Goal: Task Accomplishment & Management: Use online tool/utility

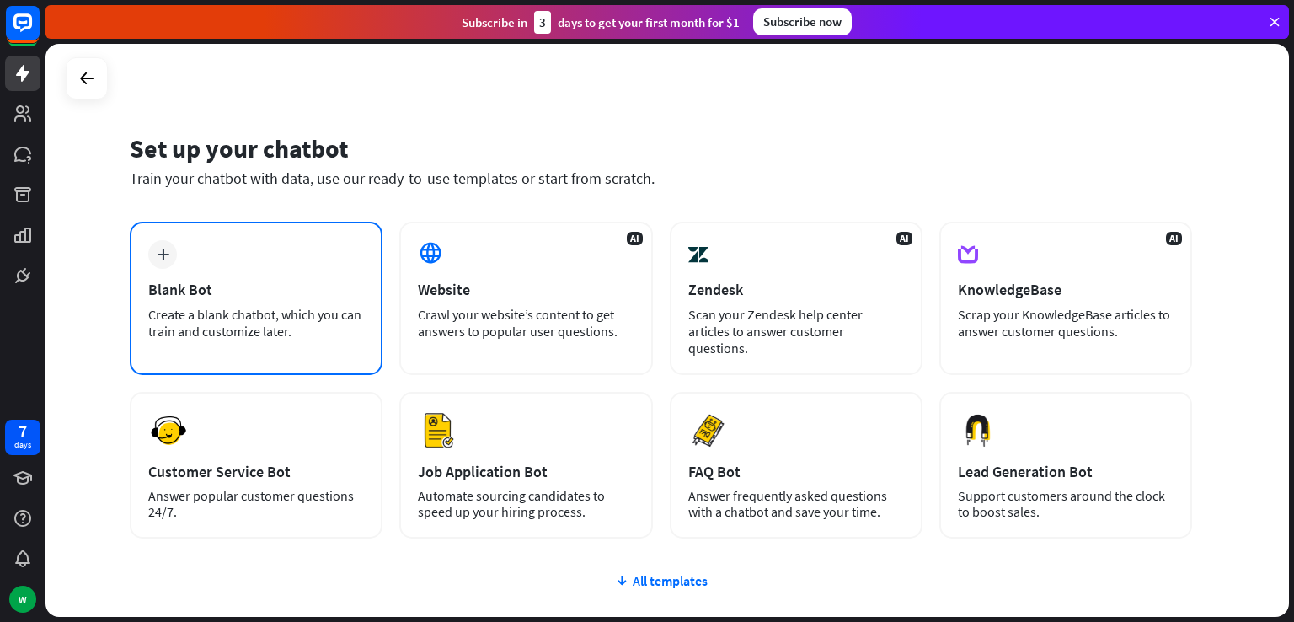
click at [296, 281] on div "Blank Bot" at bounding box center [256, 289] width 216 height 19
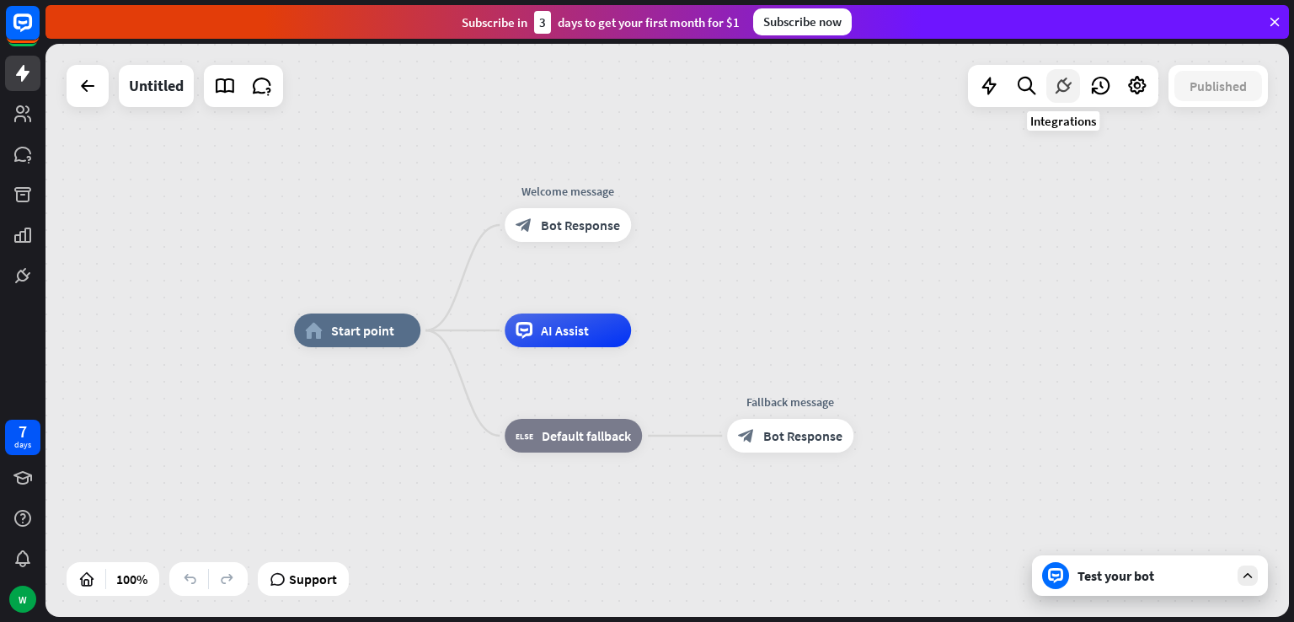
click at [1057, 92] on icon at bounding box center [1063, 86] width 22 height 22
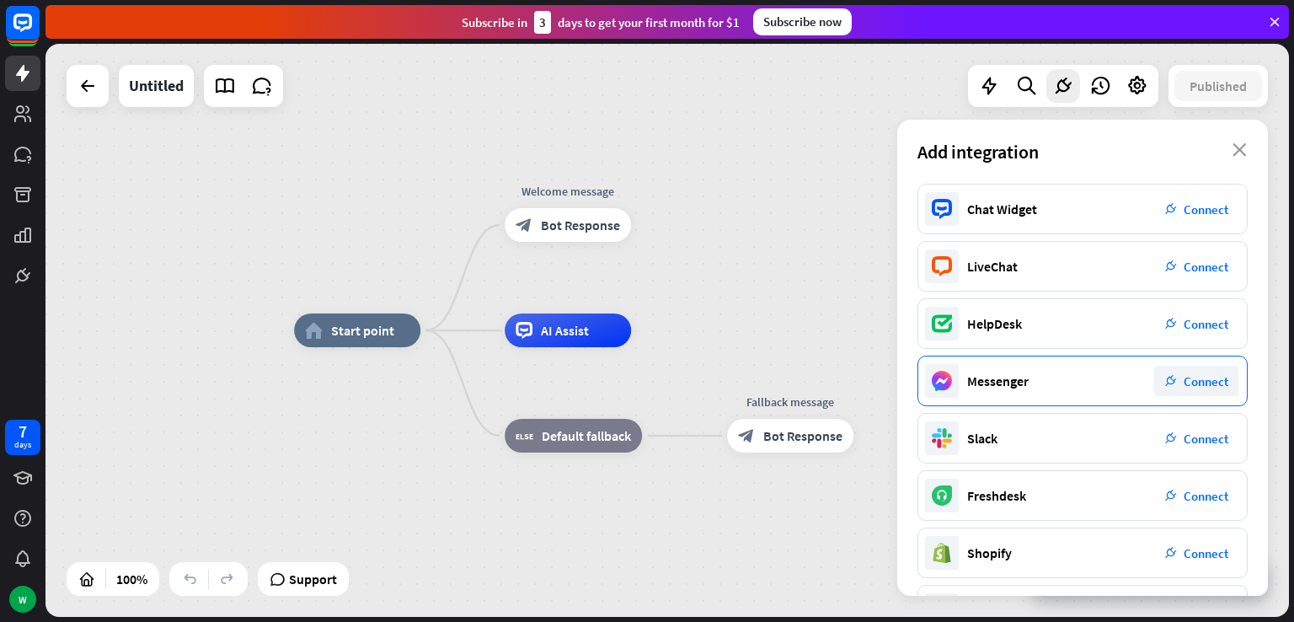
click at [1183, 375] on span "Connect" at bounding box center [1205, 381] width 45 height 16
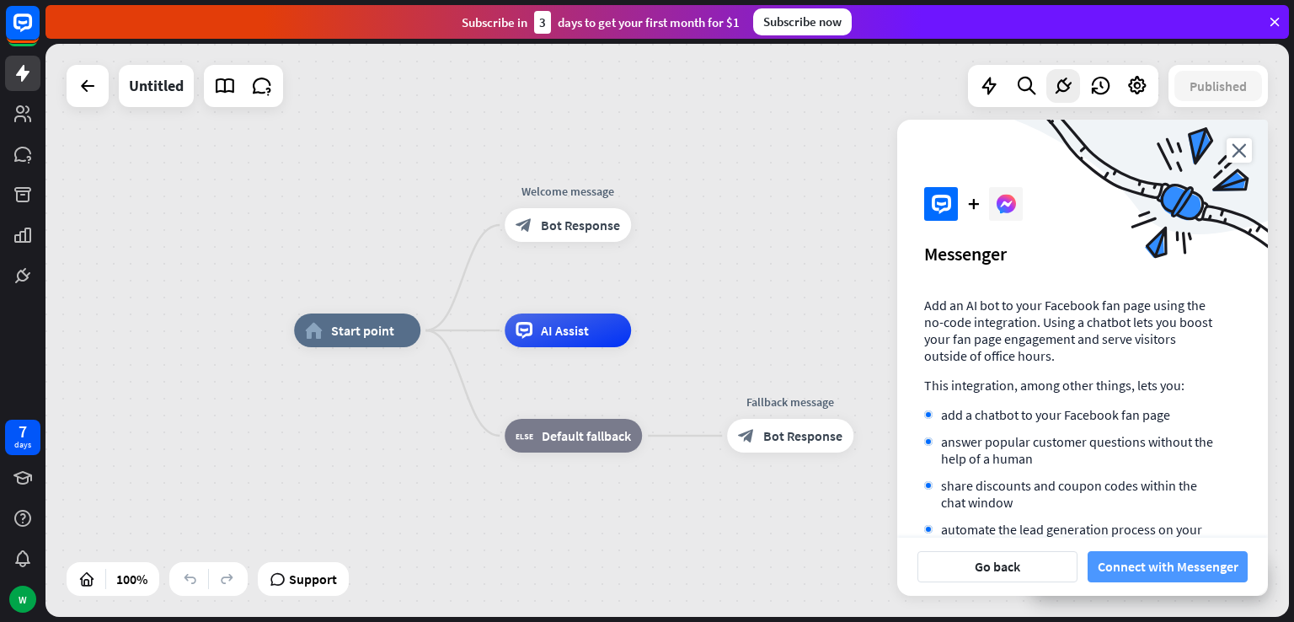
click at [1172, 563] on button "Connect with Messenger" at bounding box center [1167, 566] width 160 height 31
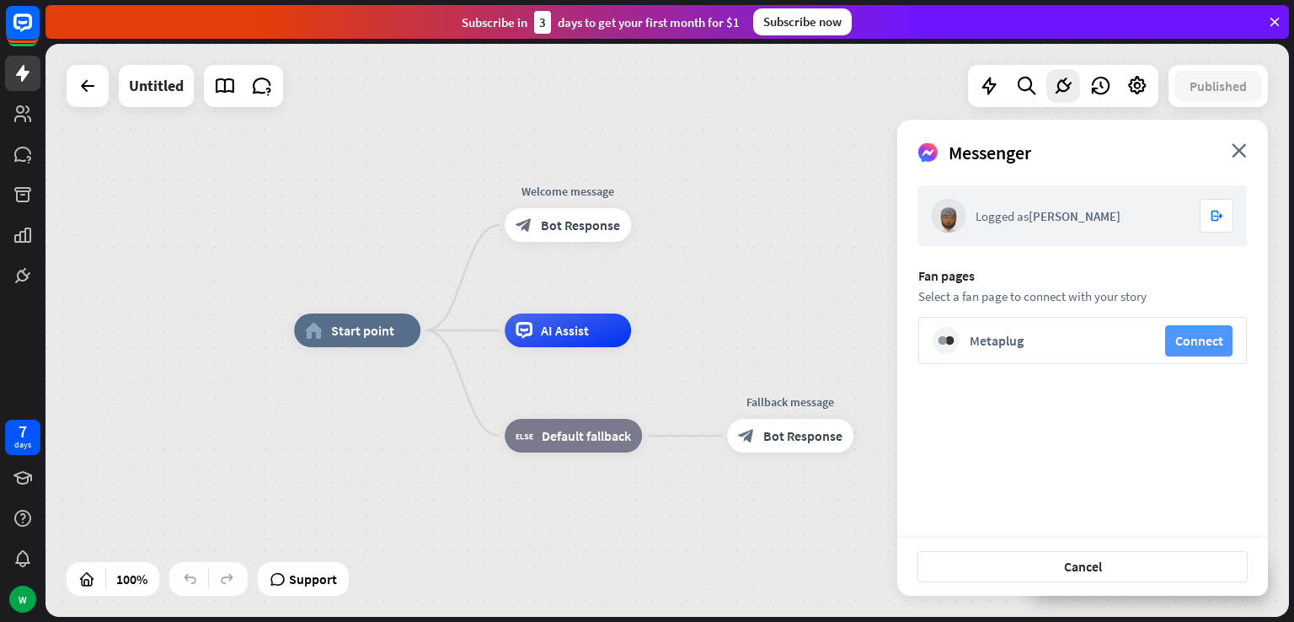
click at [1183, 348] on button "Connect" at bounding box center [1198, 340] width 67 height 31
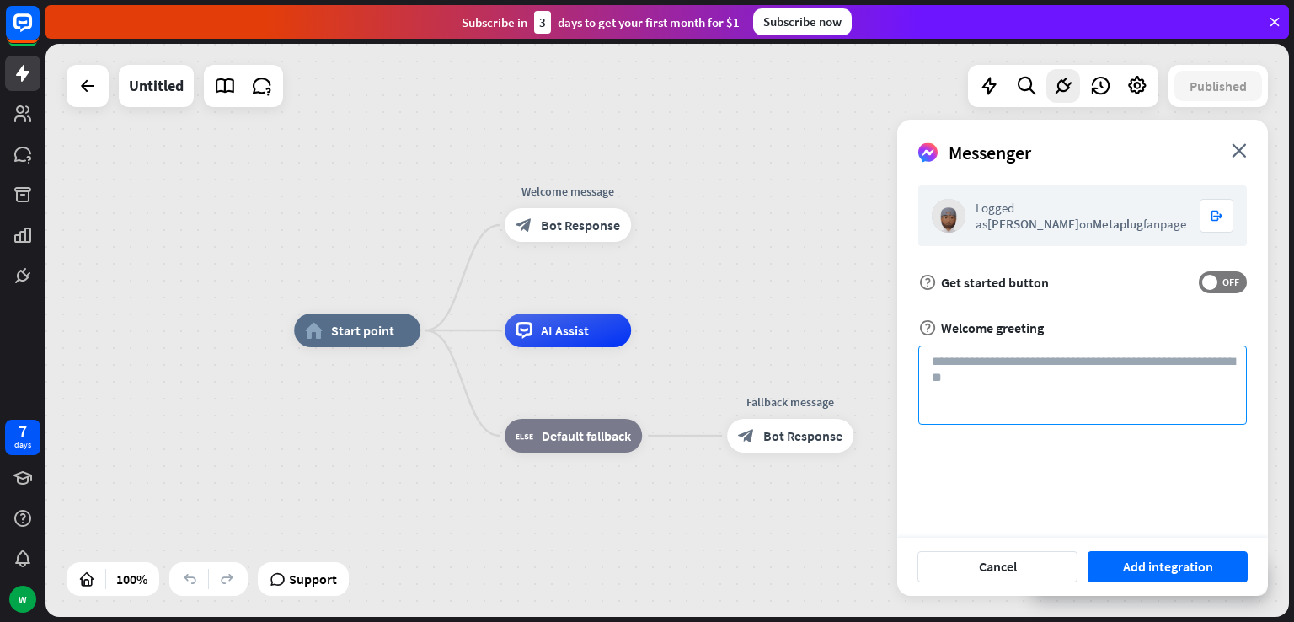
click at [1017, 367] on textarea at bounding box center [1082, 384] width 328 height 79
drag, startPoint x: 1213, startPoint y: 277, endPoint x: 1188, endPoint y: 331, distance: 59.5
click at [1213, 277] on span at bounding box center [1209, 282] width 15 height 15
click at [1070, 382] on textarea at bounding box center [1082, 384] width 328 height 79
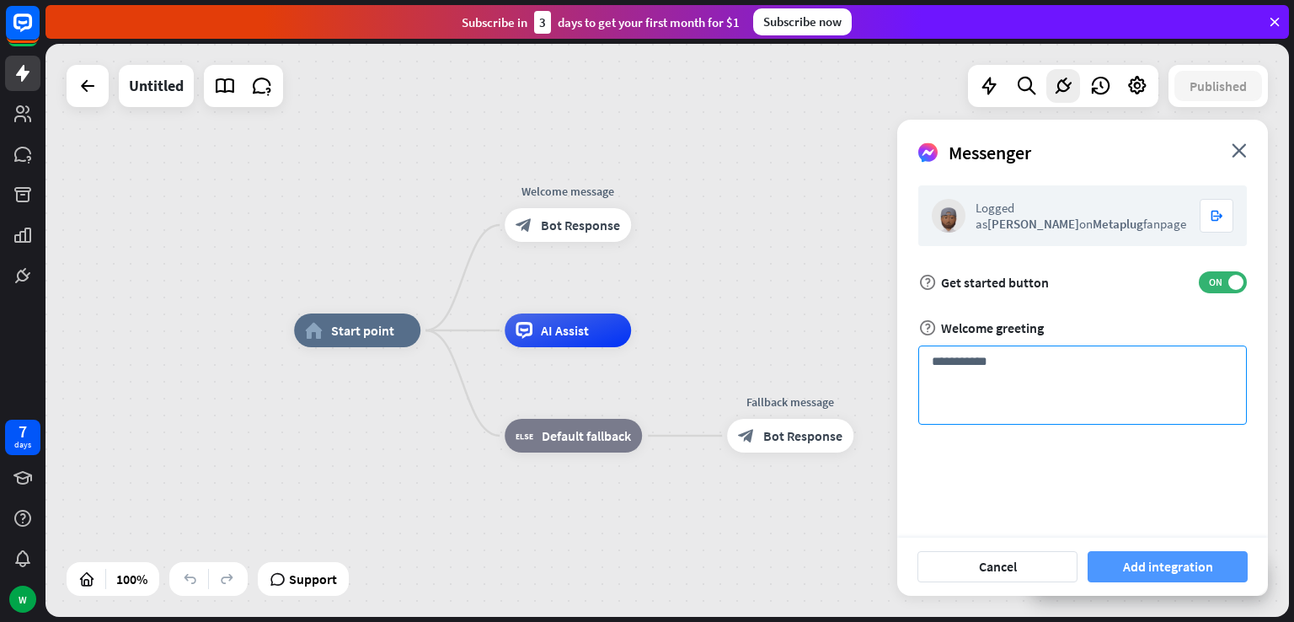
type textarea "**********"
click at [1169, 554] on button "Add integration" at bounding box center [1167, 566] width 160 height 31
click at [1153, 570] on button "Add integration" at bounding box center [1167, 566] width 160 height 31
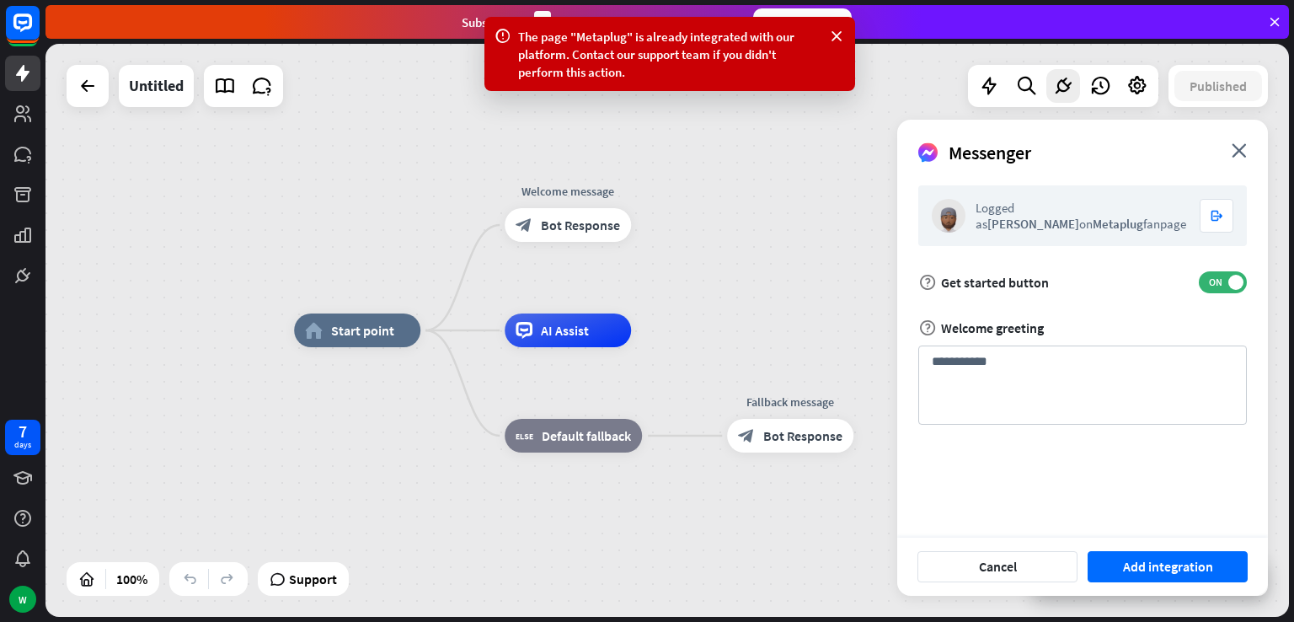
drag, startPoint x: 1241, startPoint y: 159, endPoint x: 1230, endPoint y: 152, distance: 12.9
click at [1240, 159] on div "Messenger close" at bounding box center [1082, 146] width 371 height 53
click at [1226, 144] on div "Messenger close" at bounding box center [1082, 146] width 371 height 53
click at [1235, 150] on icon "close" at bounding box center [1238, 150] width 15 height 14
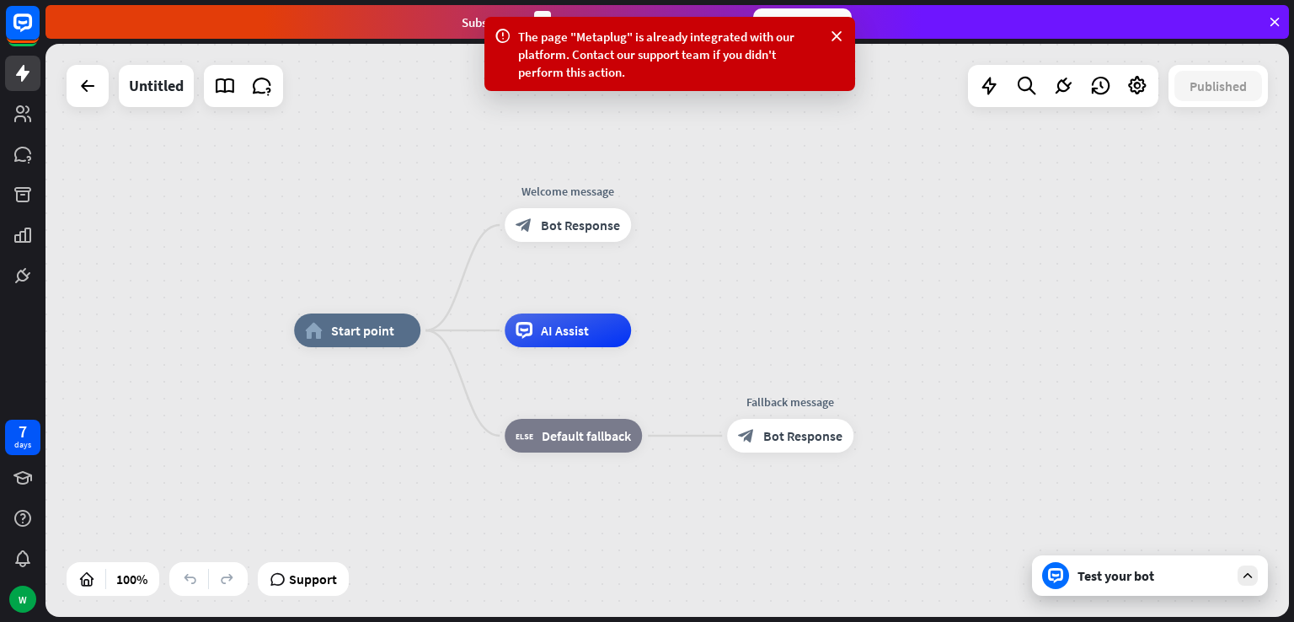
click at [1126, 590] on div "Test your bot" at bounding box center [1150, 575] width 236 height 40
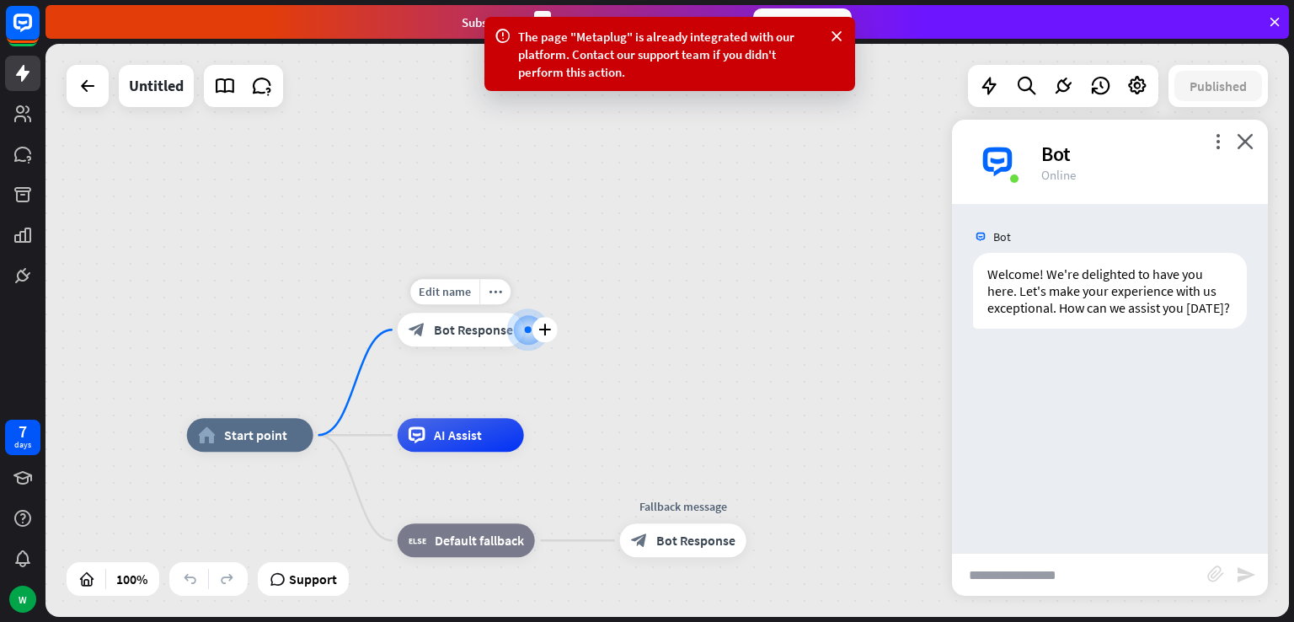
click at [441, 343] on div "block_bot_response Bot Response" at bounding box center [461, 329] width 126 height 34
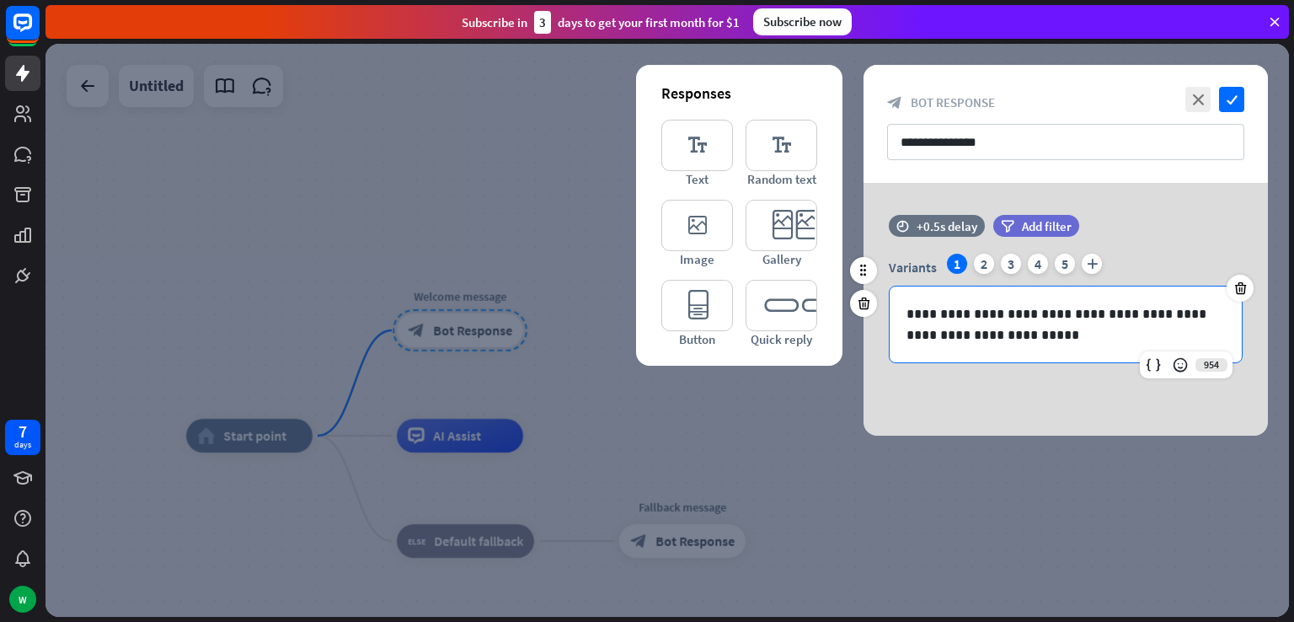
click at [1031, 333] on p "**********" at bounding box center [1065, 324] width 318 height 42
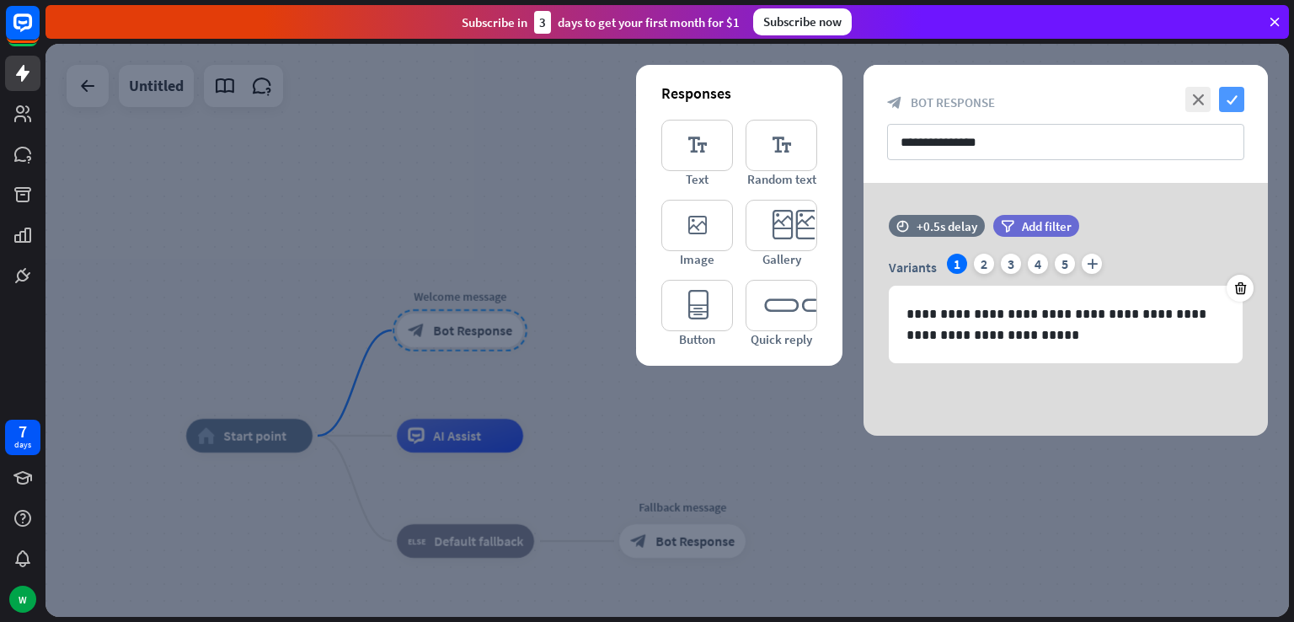
click at [1241, 100] on icon "check" at bounding box center [1231, 99] width 25 height 25
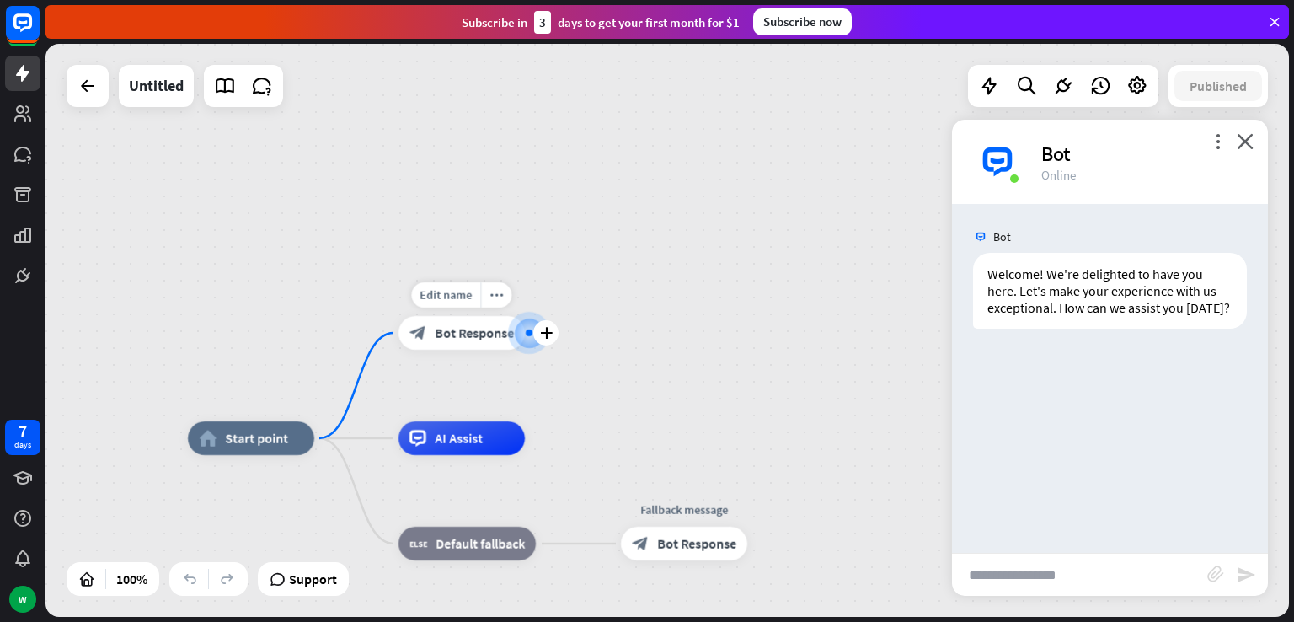
click at [532, 324] on div at bounding box center [529, 332] width 17 height 17
click at [546, 328] on icon "plus" at bounding box center [546, 333] width 13 height 12
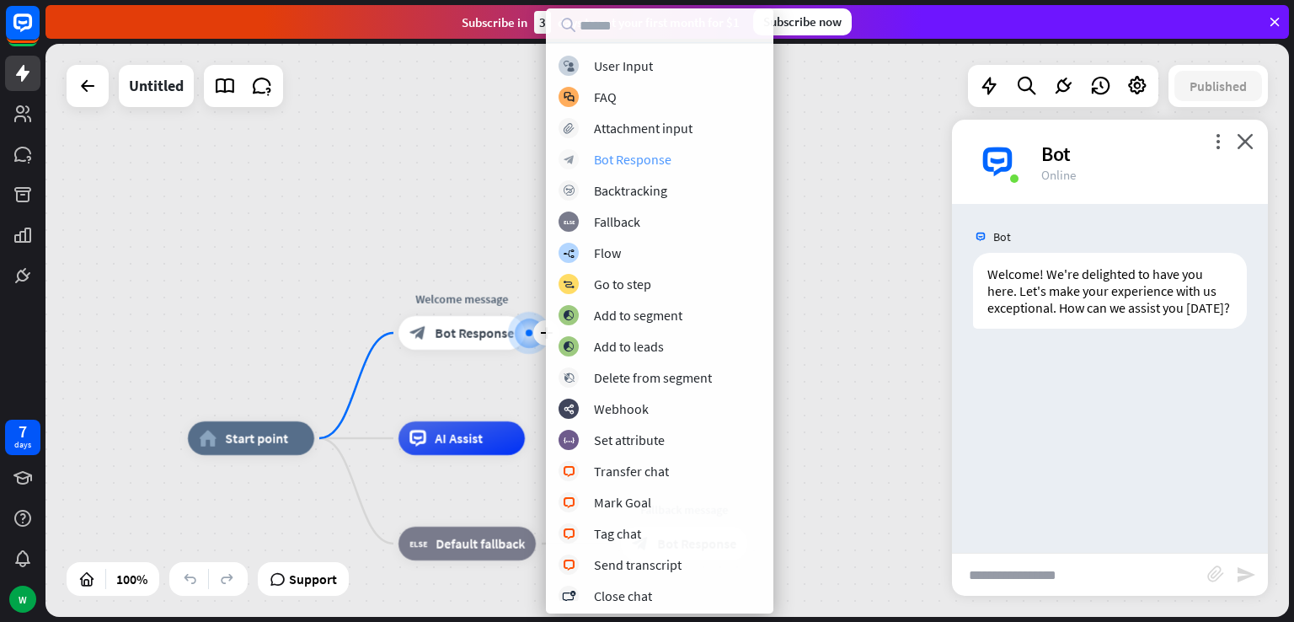
click at [650, 159] on div "Bot Response" at bounding box center [632, 159] width 77 height 17
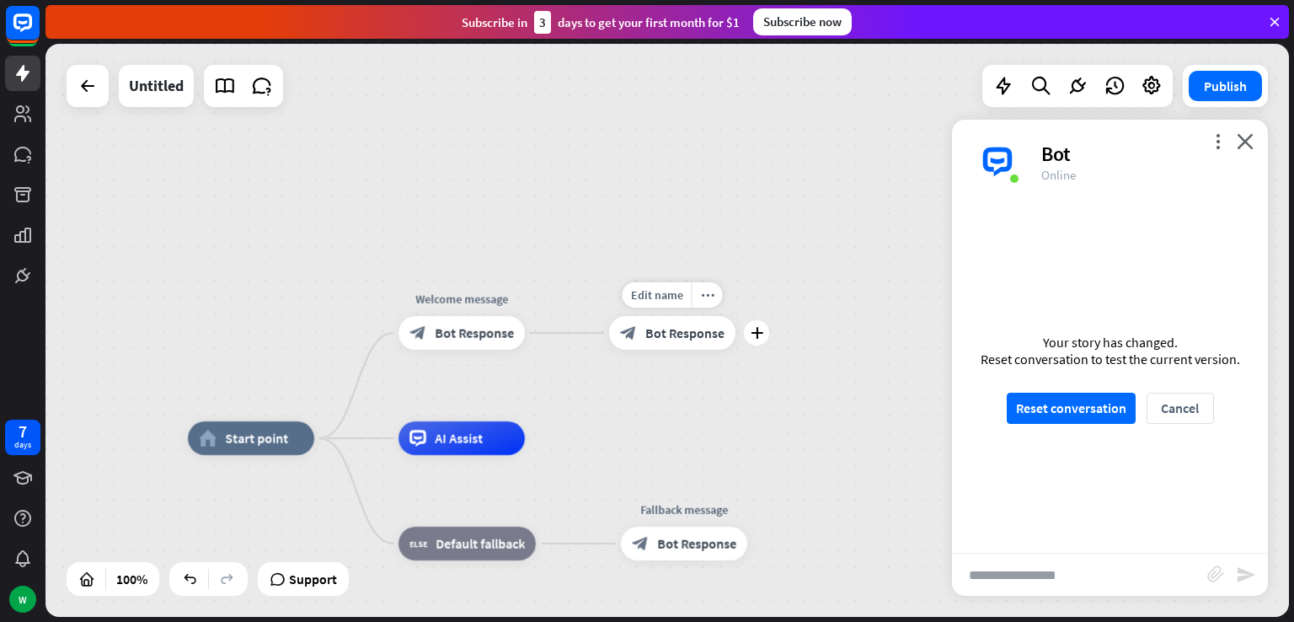
click at [681, 344] on div "block_bot_response Bot Response" at bounding box center [672, 333] width 126 height 34
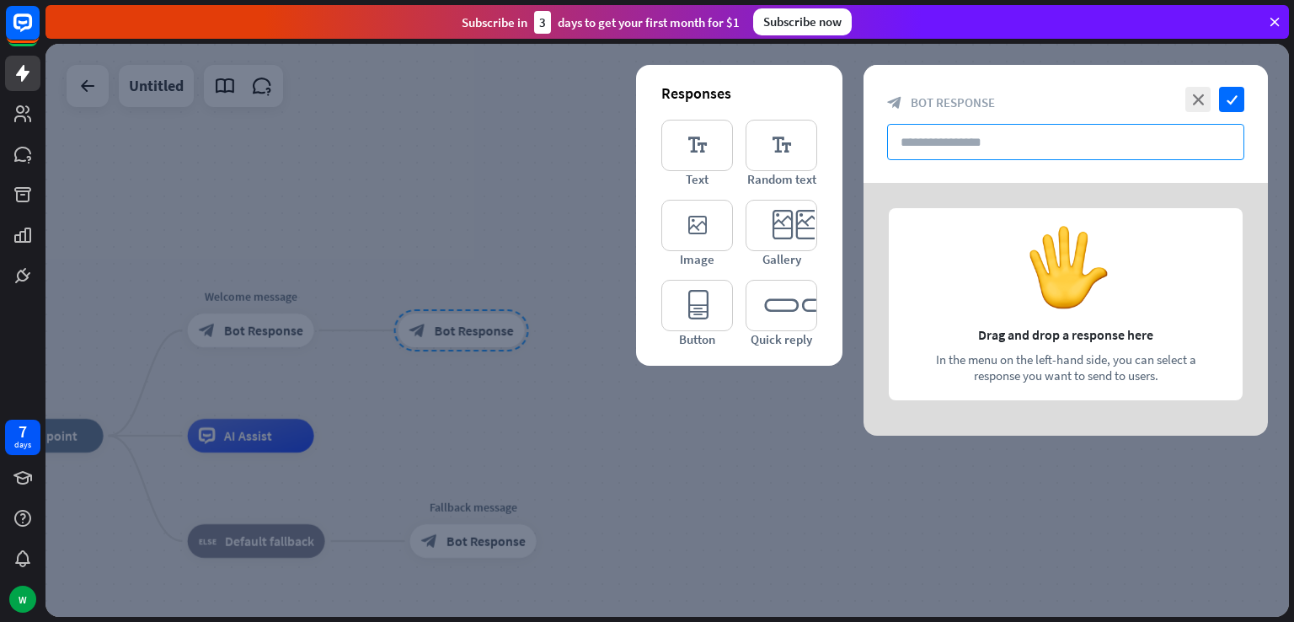
click at [944, 139] on input "text" at bounding box center [1065, 142] width 357 height 36
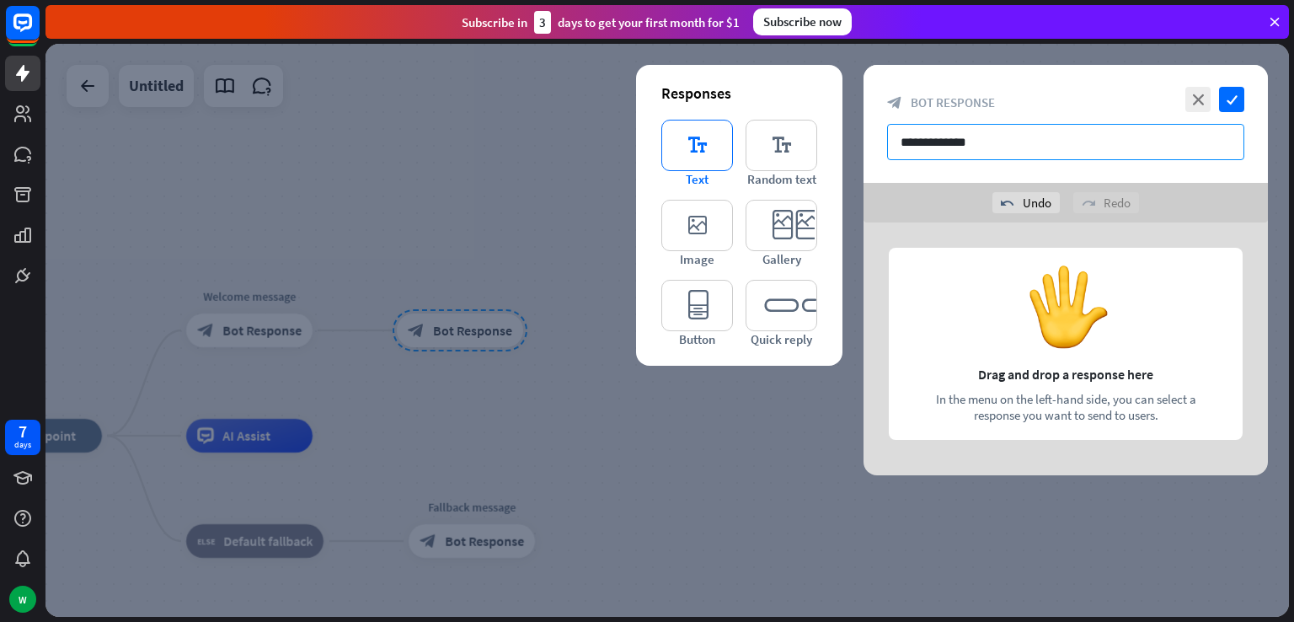
type input "**********"
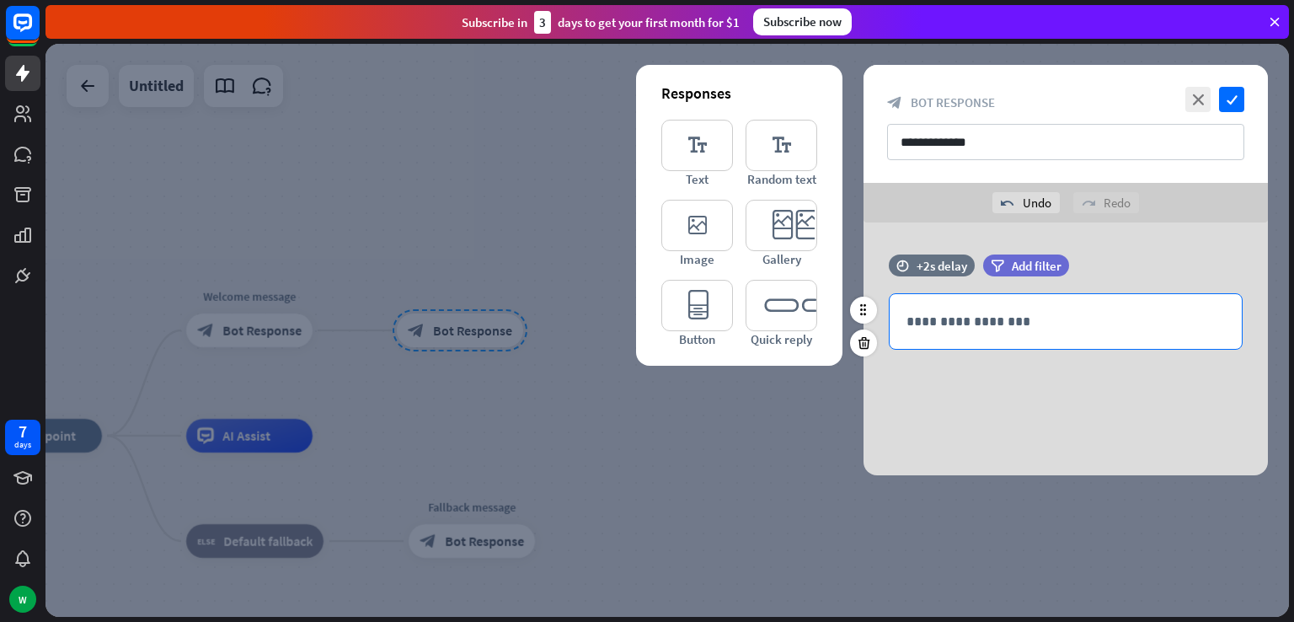
click at [971, 336] on div "**********" at bounding box center [1065, 321] width 352 height 55
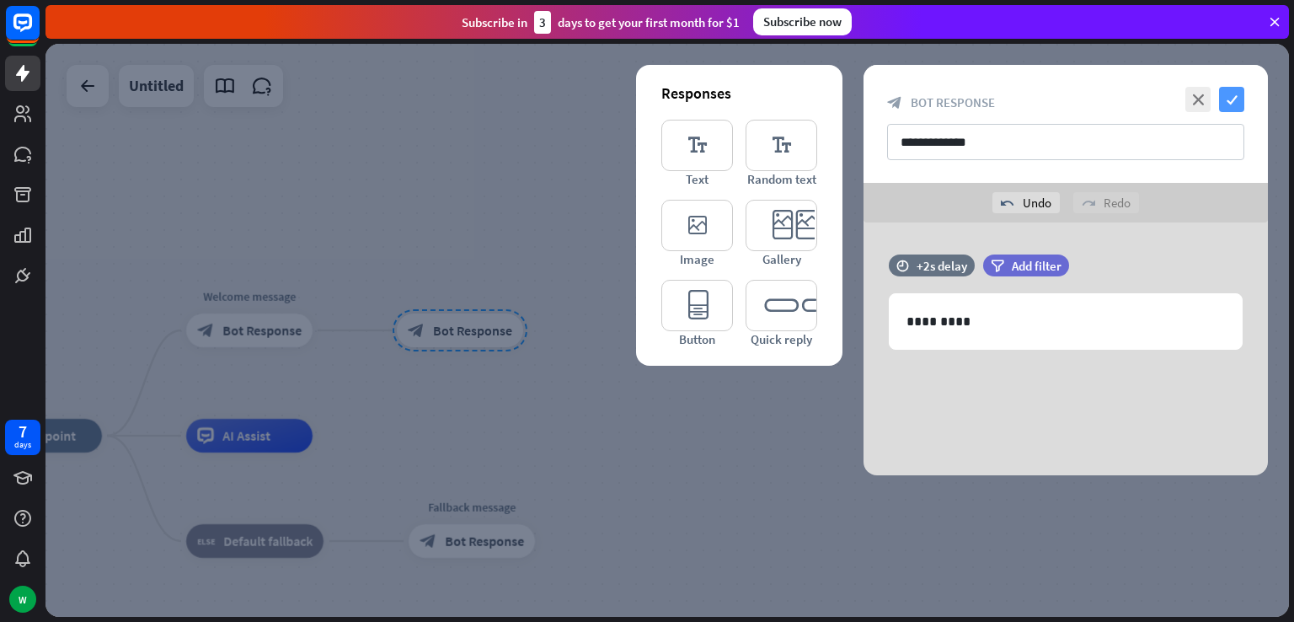
click at [1230, 105] on icon "check" at bounding box center [1231, 99] width 25 height 25
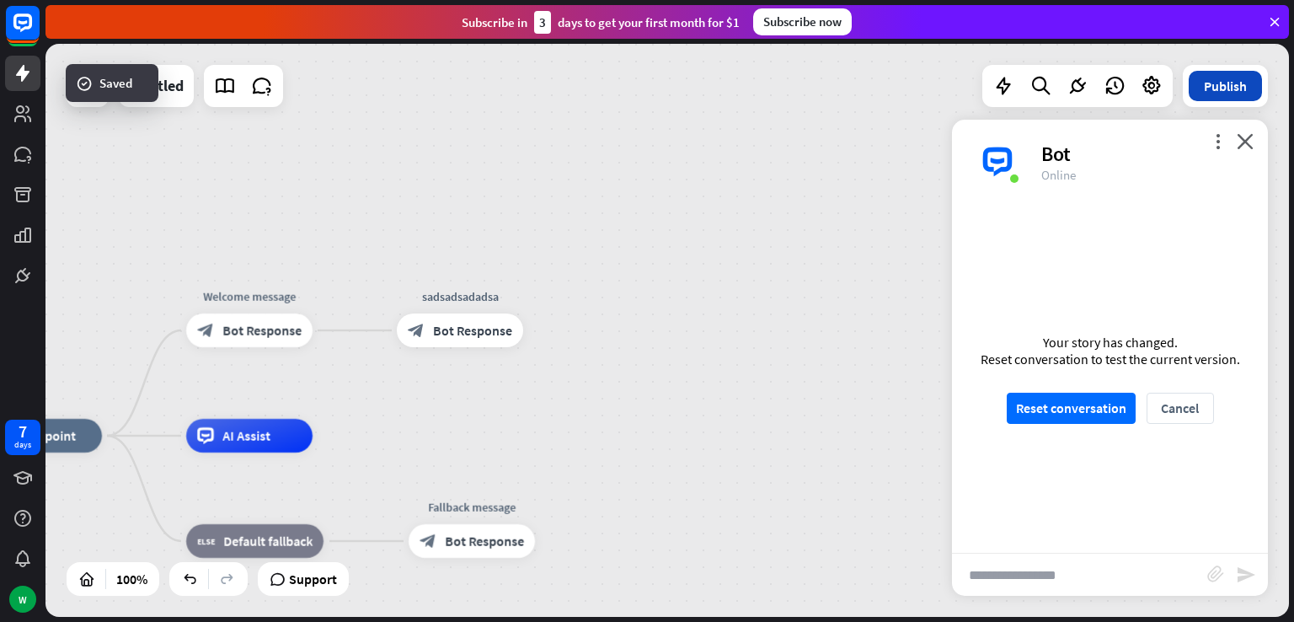
click at [1216, 93] on button "Publish" at bounding box center [1224, 86] width 73 height 30
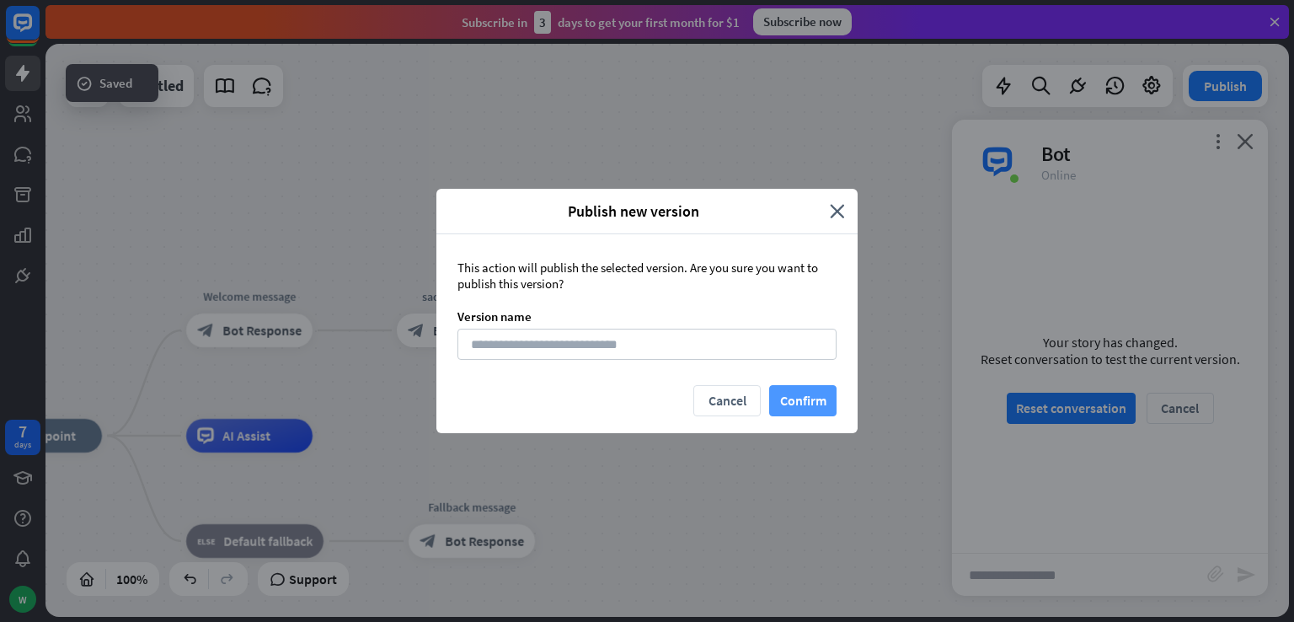
click at [811, 409] on button "Confirm" at bounding box center [802, 400] width 67 height 31
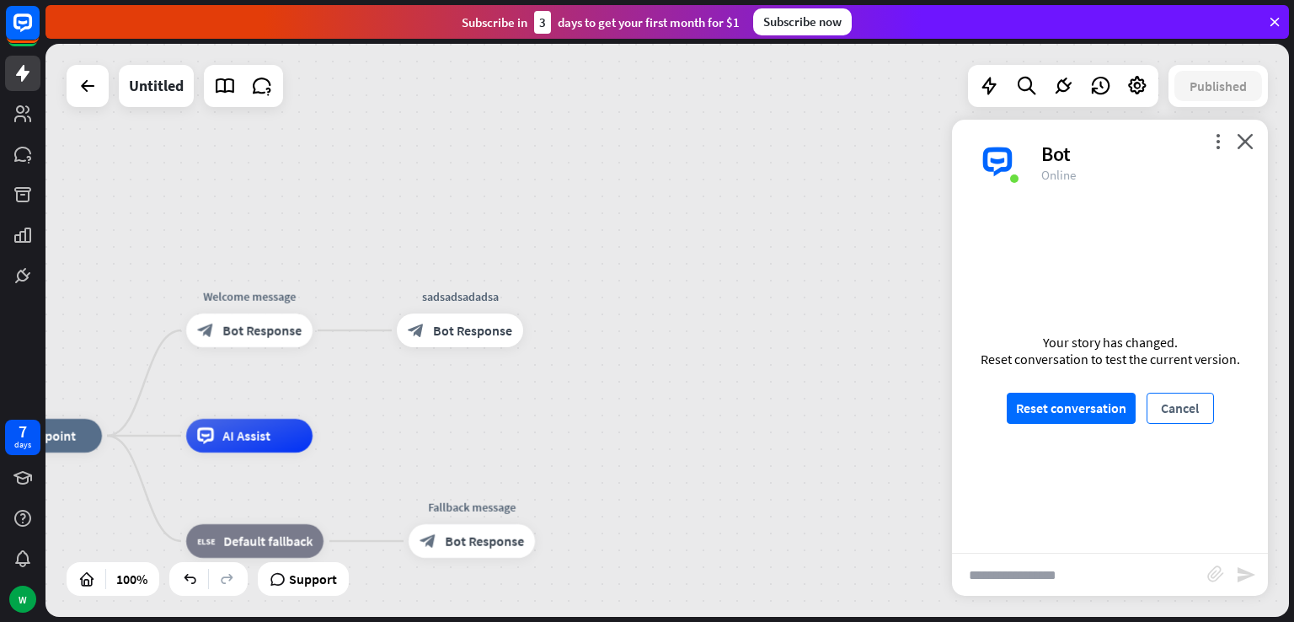
click at [1172, 414] on button "Cancel" at bounding box center [1179, 407] width 67 height 31
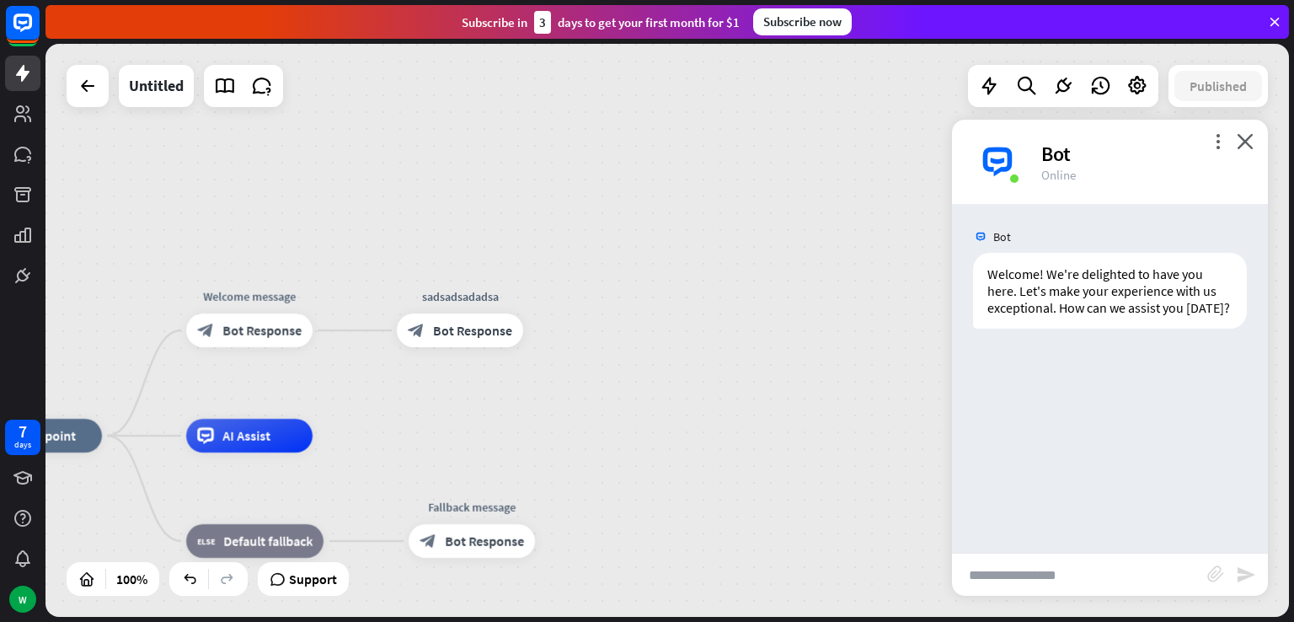
drag, startPoint x: 667, startPoint y: 294, endPoint x: 687, endPoint y: 282, distance: 23.4
click at [667, 296] on div "home_2 Start point Welcome message block_bot_response Bot Response sadsadsadads…" at bounding box center [666, 330] width 1243 height 573
click at [1279, 26] on icon at bounding box center [1274, 21] width 15 height 15
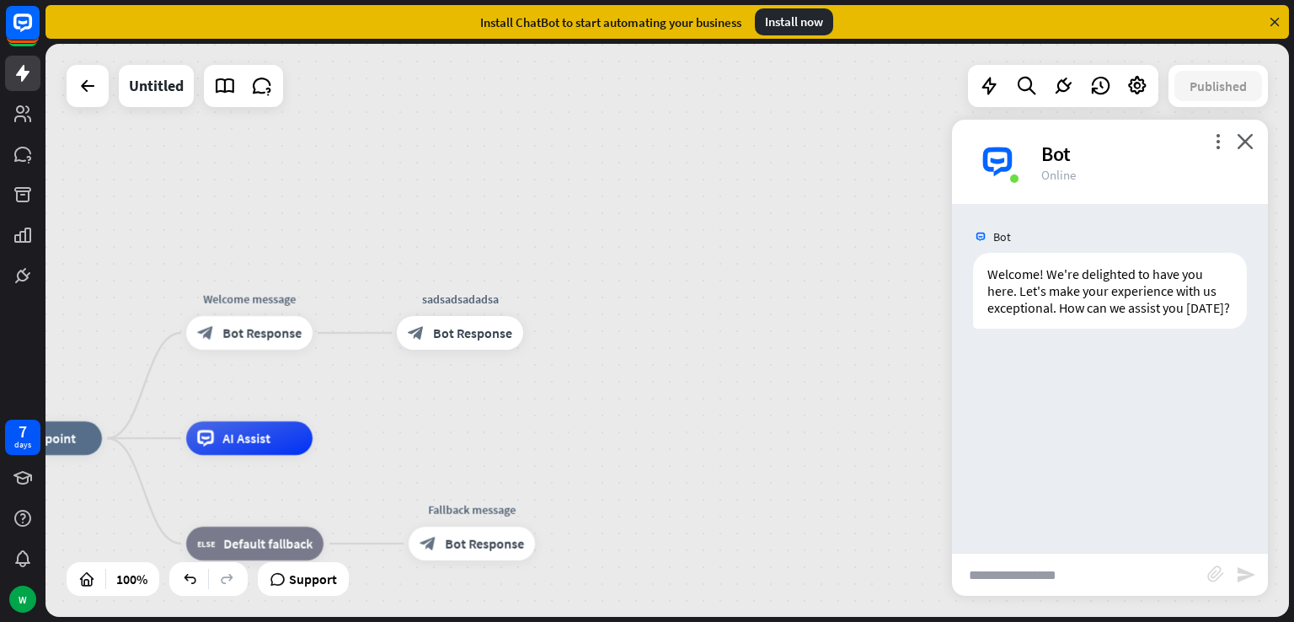
click at [1275, 19] on icon at bounding box center [1274, 21] width 15 height 15
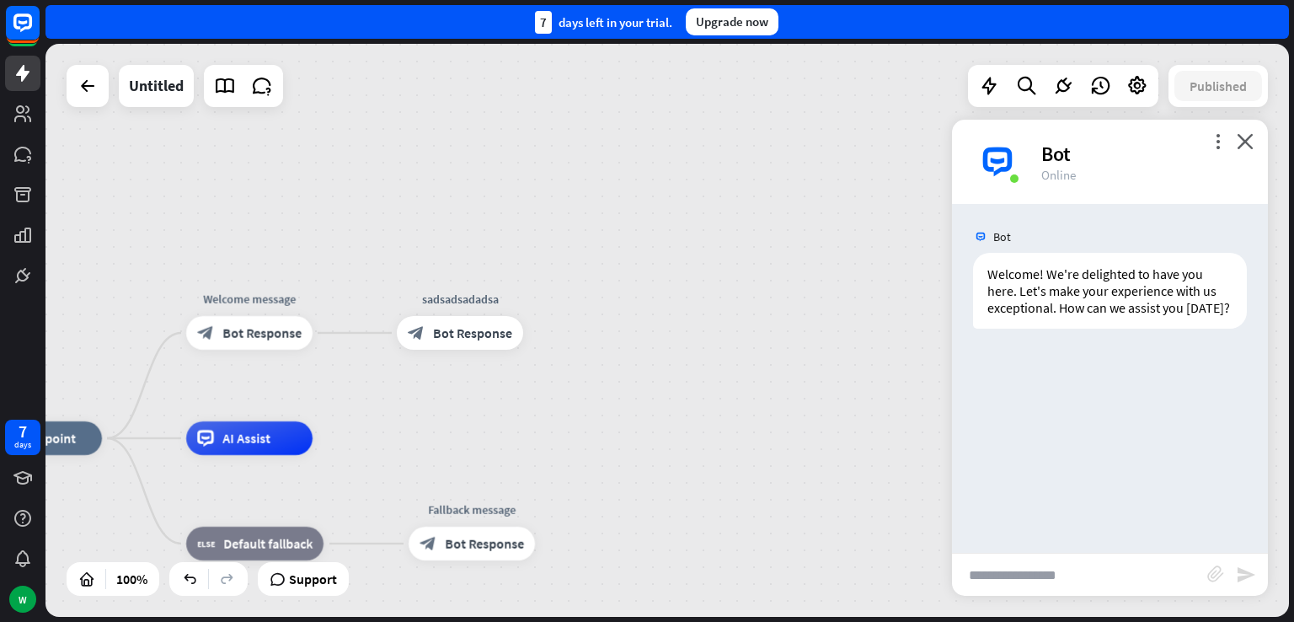
click at [1272, 26] on div "7 days left in your trial. Upgrade now" at bounding box center [666, 22] width 1243 height 34
drag, startPoint x: 1260, startPoint y: 150, endPoint x: 1250, endPoint y: 141, distance: 13.7
click at [1260, 149] on div "more_vert close Bot Online" at bounding box center [1110, 162] width 316 height 84
click at [1247, 138] on icon "close" at bounding box center [1244, 141] width 17 height 16
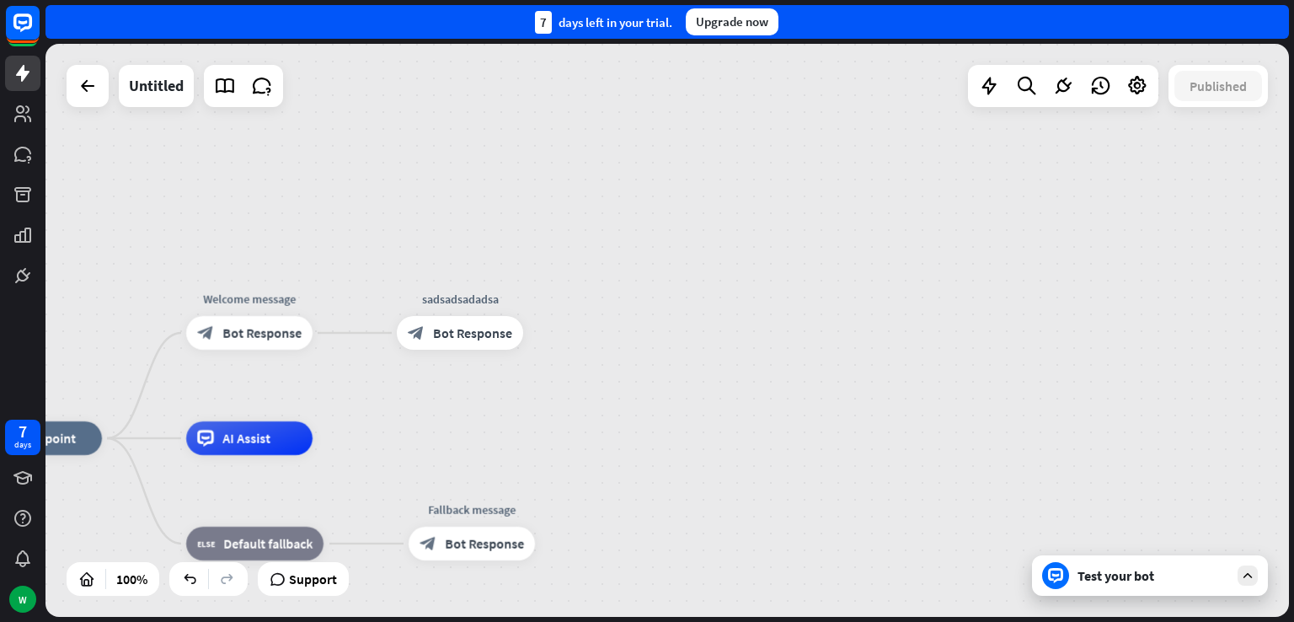
click at [747, 307] on div "home_2 Start point Welcome message block_bot_response Bot Response sadsadsadads…" at bounding box center [666, 330] width 1243 height 573
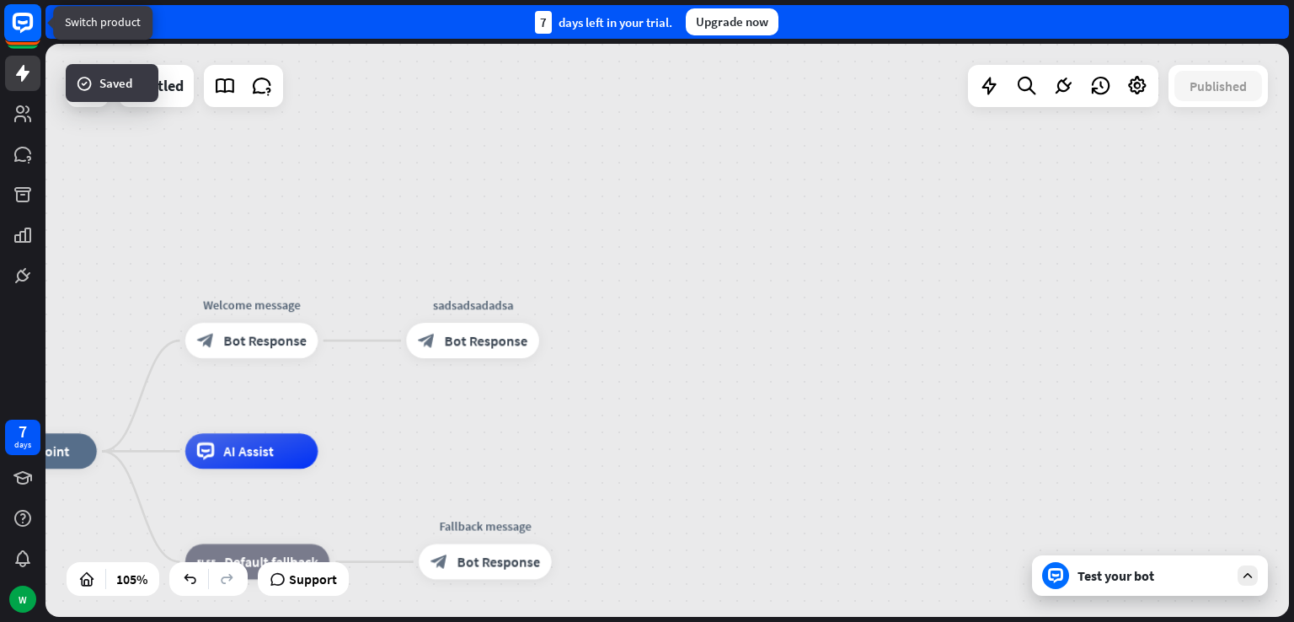
click at [18, 18] on rect at bounding box center [22, 22] width 37 height 37
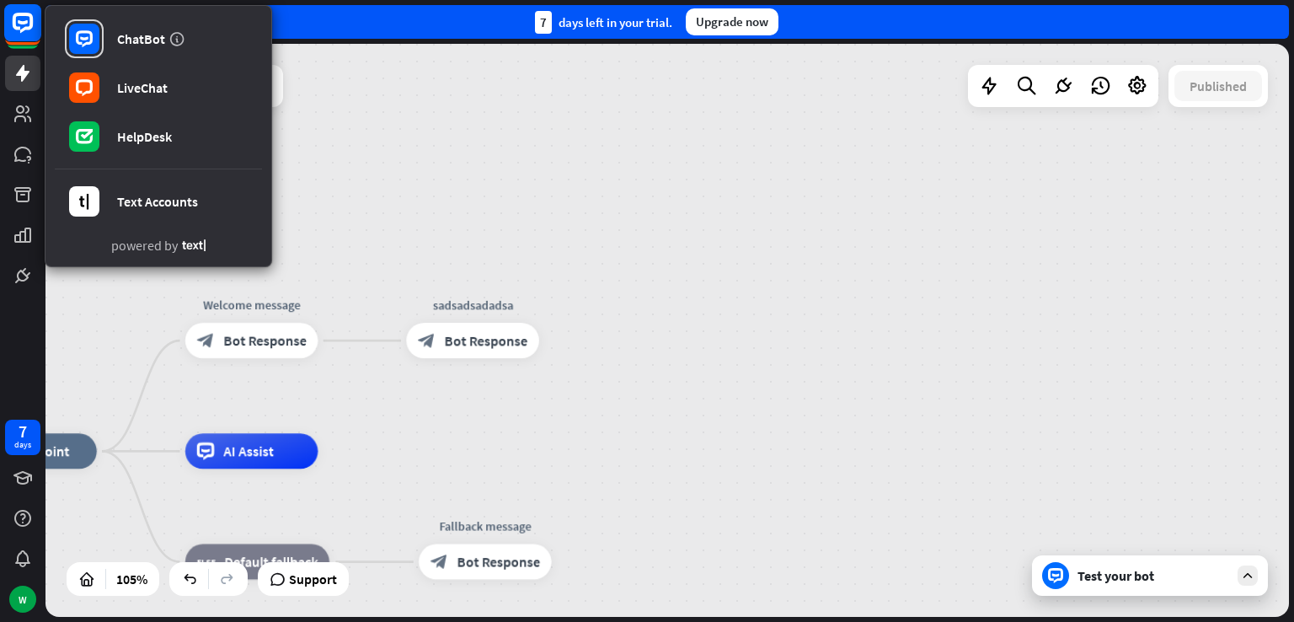
click at [19, 18] on rect at bounding box center [22, 22] width 37 height 37
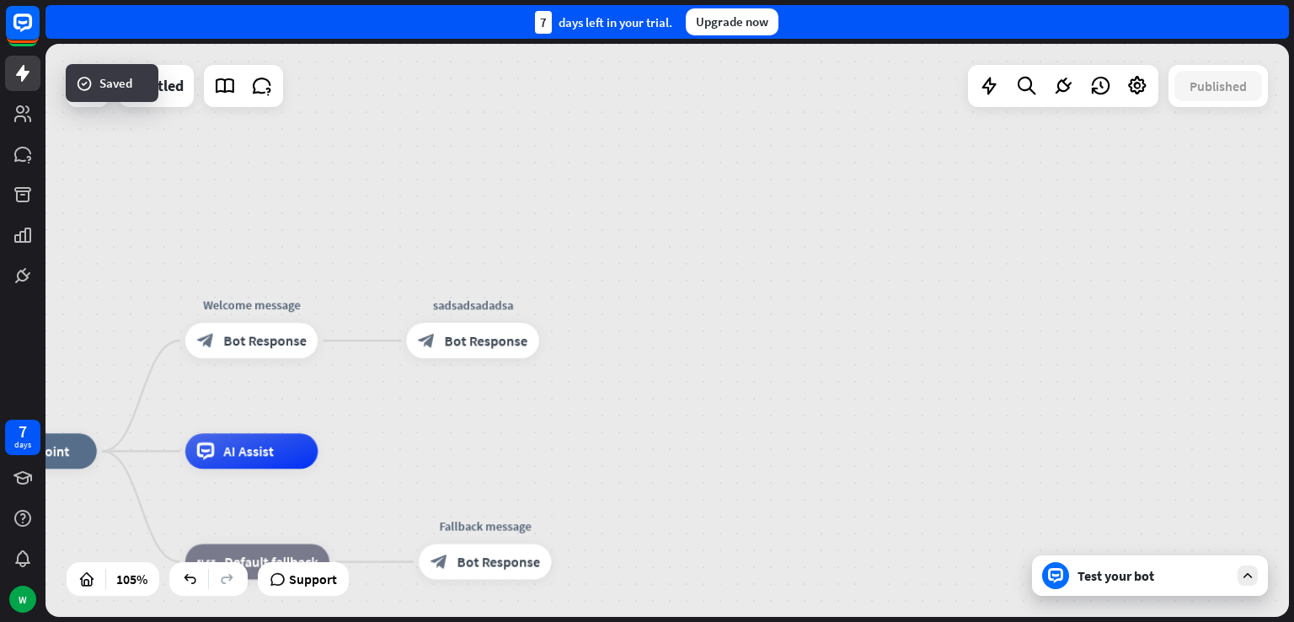
click at [549, 171] on div "home_2 Start point Welcome message block_bot_response Bot Response sadsadsadads…" at bounding box center [666, 330] width 1243 height 573
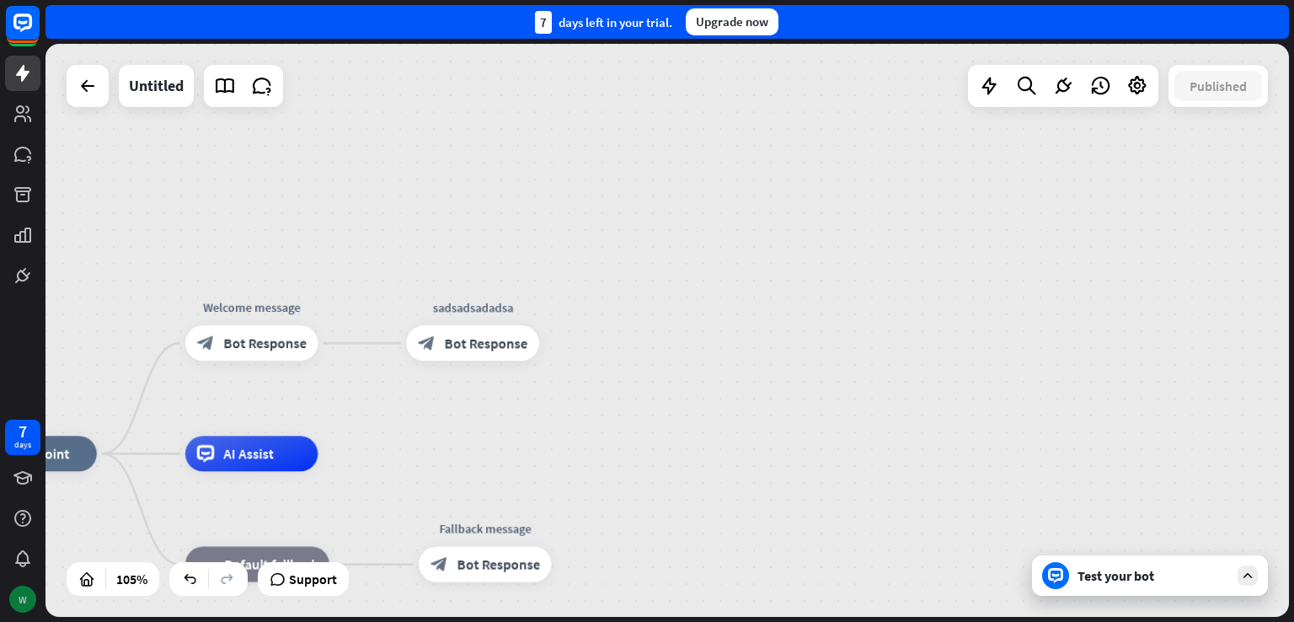
click at [20, 595] on div "W" at bounding box center [22, 598] width 27 height 27
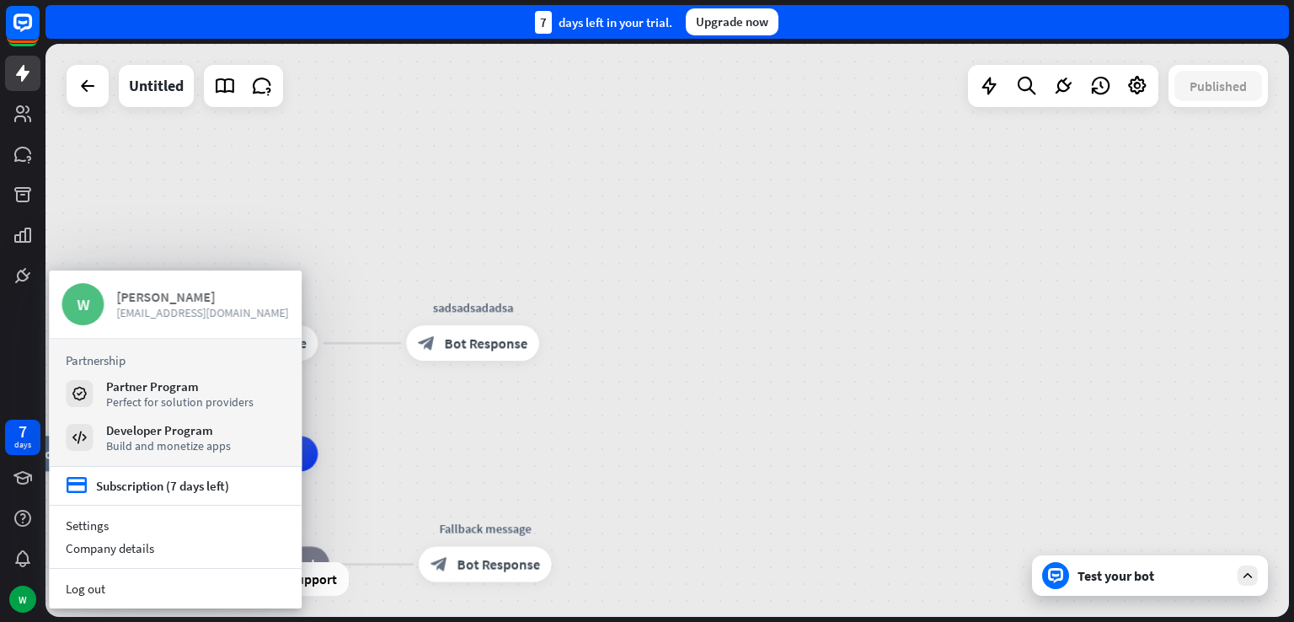
click at [133, 314] on span "[EMAIL_ADDRESS][DOMAIN_NAME]" at bounding box center [202, 312] width 173 height 15
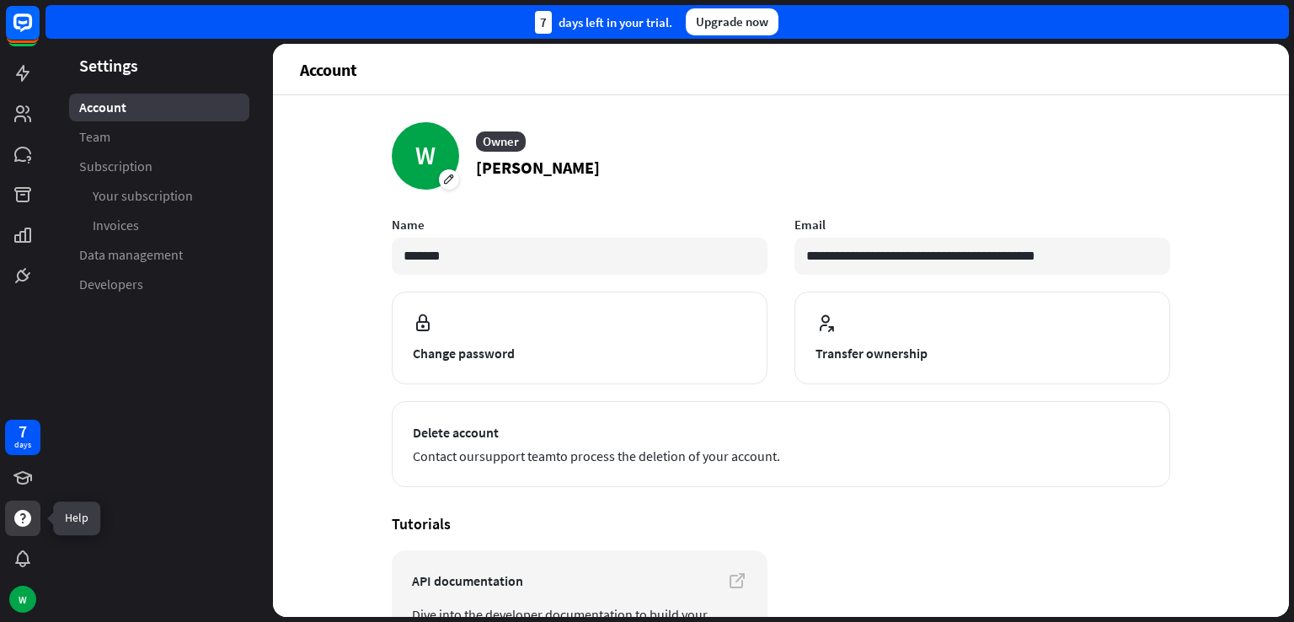
click at [27, 520] on icon at bounding box center [22, 518] width 17 height 17
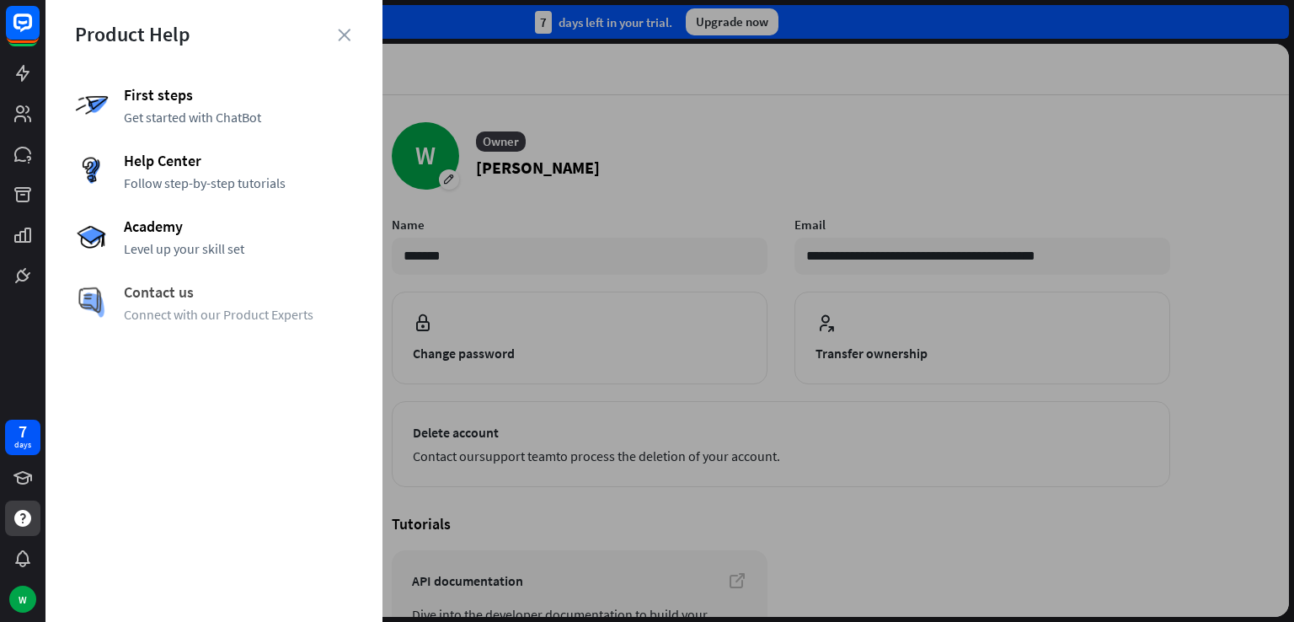
click at [199, 306] on span "Connect with our Product Experts" at bounding box center [238, 314] width 229 height 17
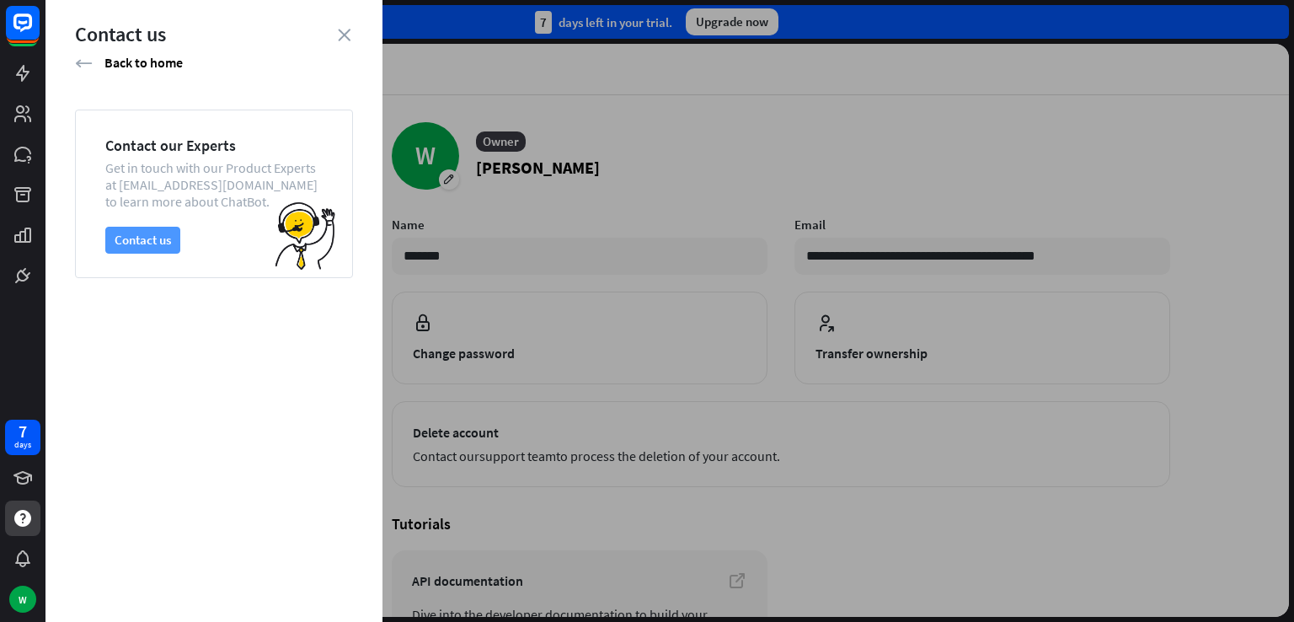
click at [149, 243] on button "Contact us" at bounding box center [142, 240] width 75 height 27
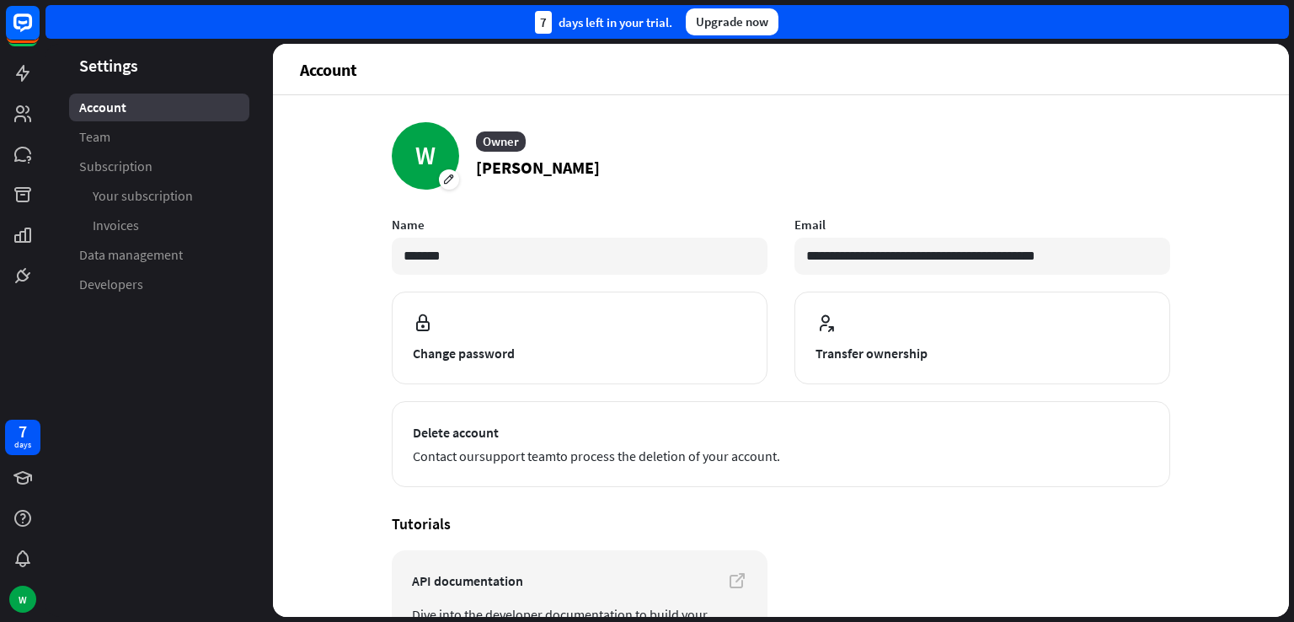
drag, startPoint x: 905, startPoint y: 101, endPoint x: 862, endPoint y: 100, distance: 43.0
click at [905, 102] on div "**********" at bounding box center [781, 355] width 1016 height 521
click at [14, 75] on icon at bounding box center [23, 73] width 20 height 20
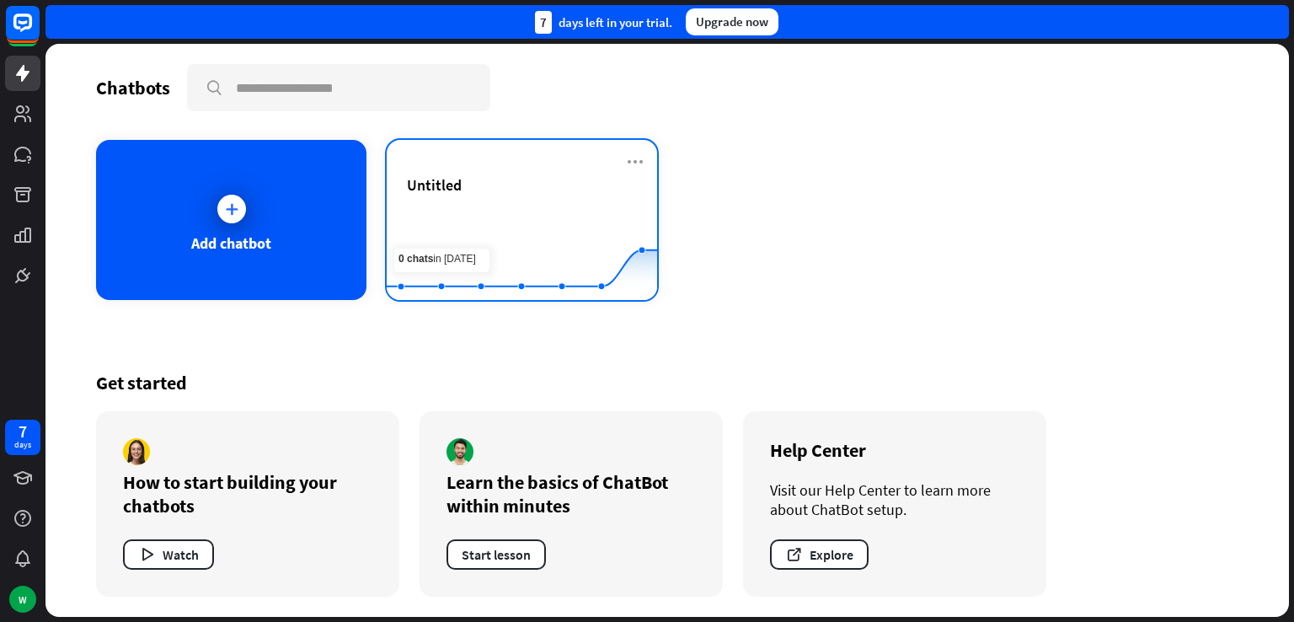
click at [505, 203] on div "Untitled" at bounding box center [522, 204] width 230 height 59
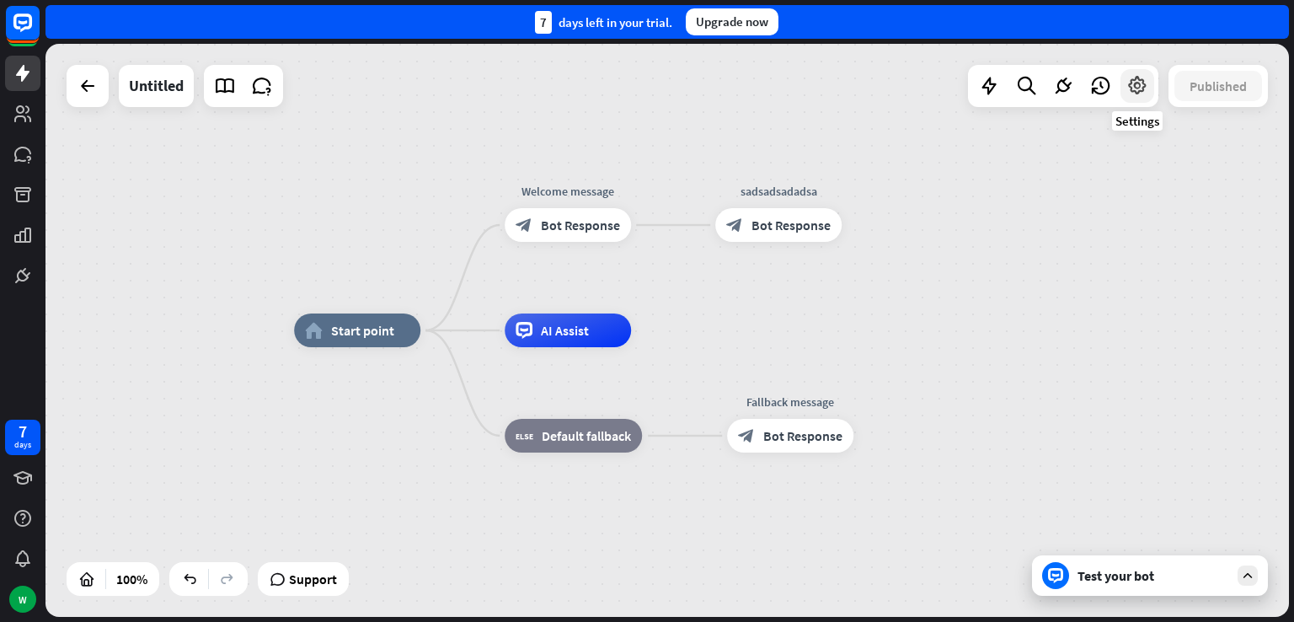
click at [1138, 91] on icon at bounding box center [1137, 86] width 22 height 22
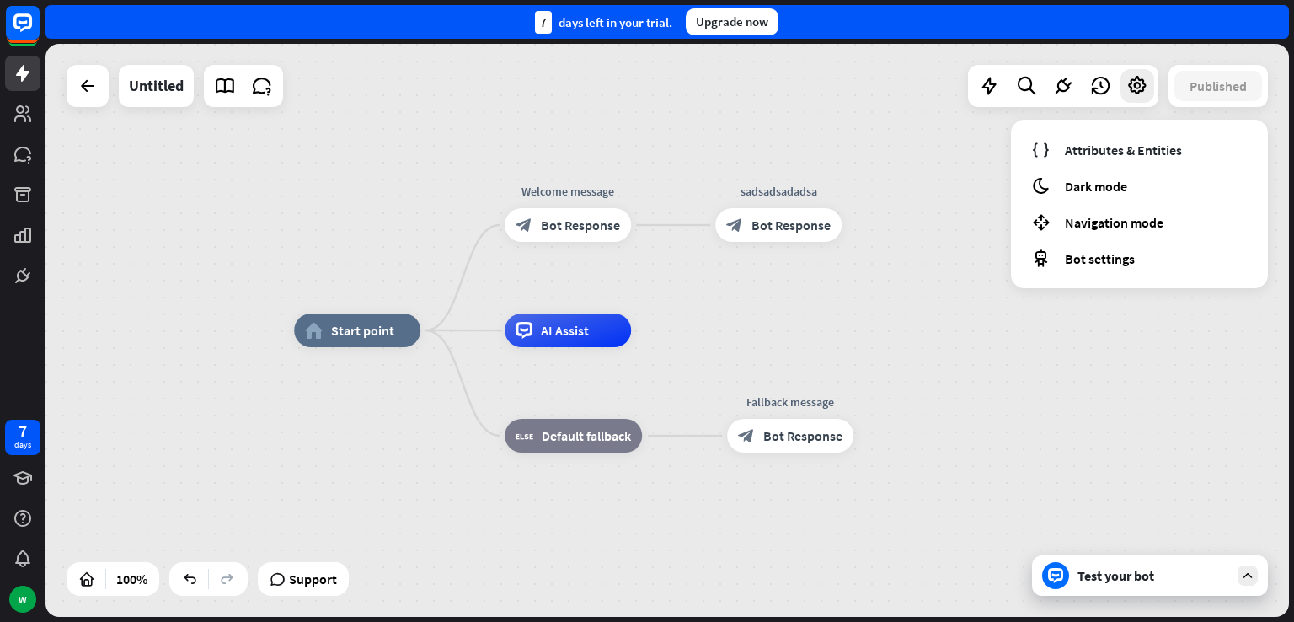
drag, startPoint x: 921, startPoint y: 174, endPoint x: 940, endPoint y: 159, distance: 24.6
click at [921, 175] on div "home_2 Start point Welcome message block_bot_response Bot Response sadsadsadads…" at bounding box center [666, 330] width 1243 height 573
click at [1135, 267] on div "Bot settings" at bounding box center [1139, 258] width 230 height 33
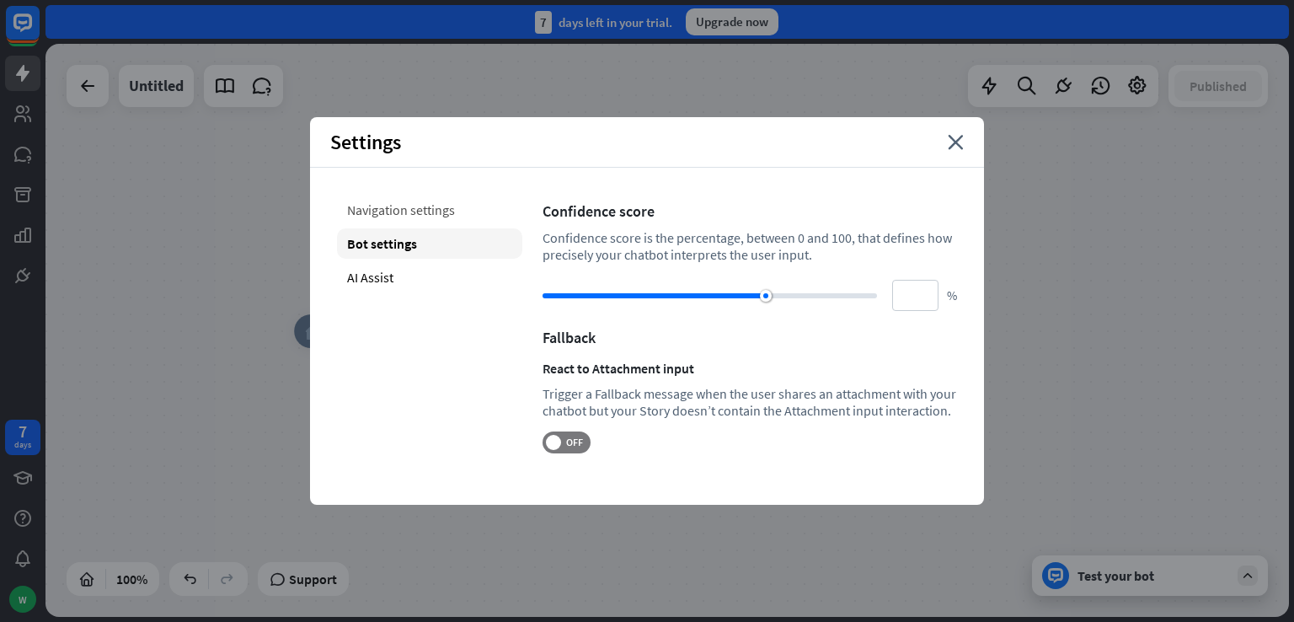
click at [361, 212] on div "Navigation settings" at bounding box center [429, 210] width 185 height 30
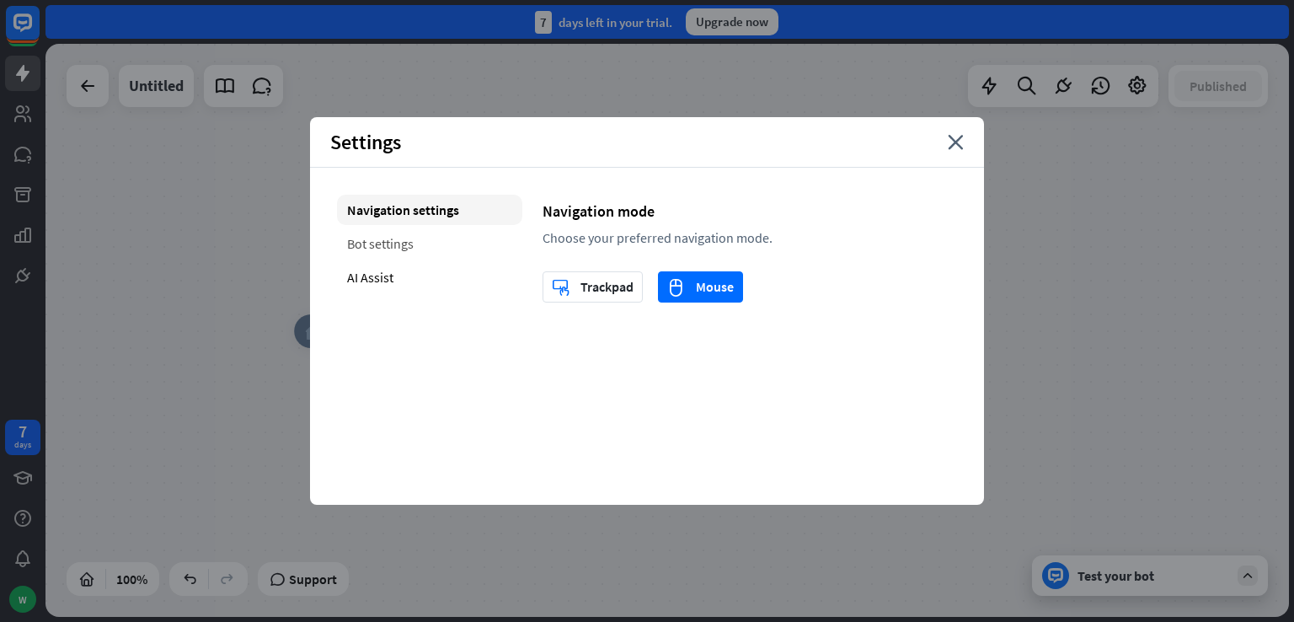
click at [362, 237] on div "Bot settings" at bounding box center [429, 243] width 185 height 30
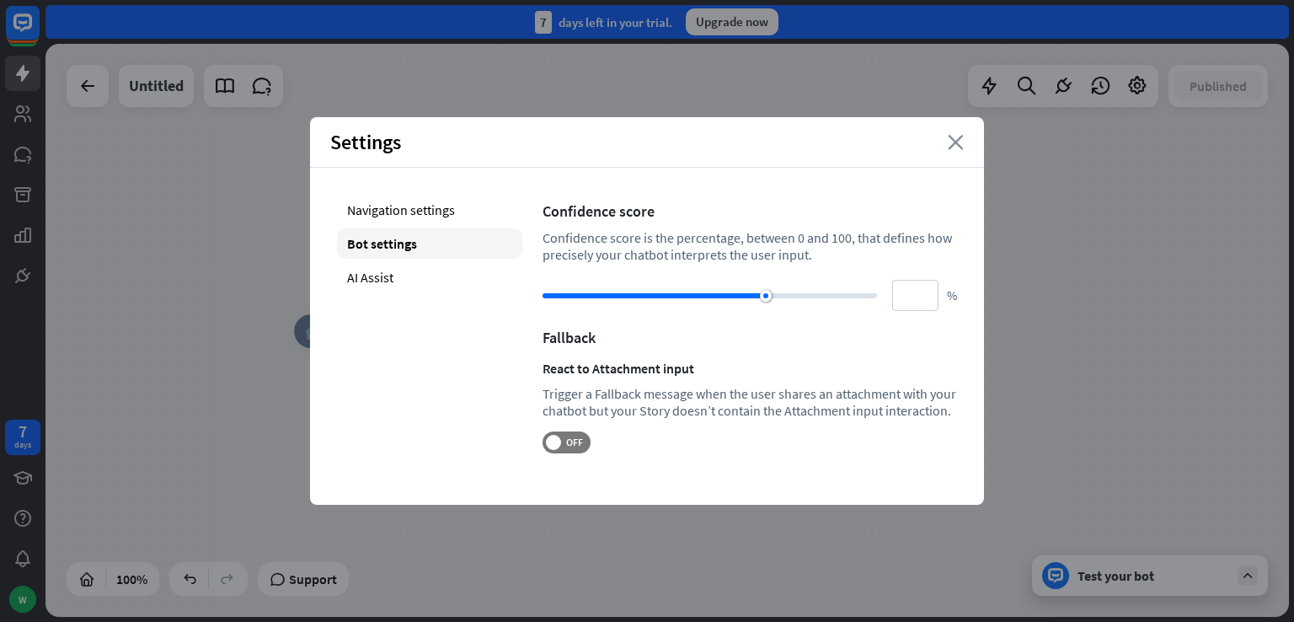
click at [955, 136] on icon "close" at bounding box center [956, 142] width 16 height 15
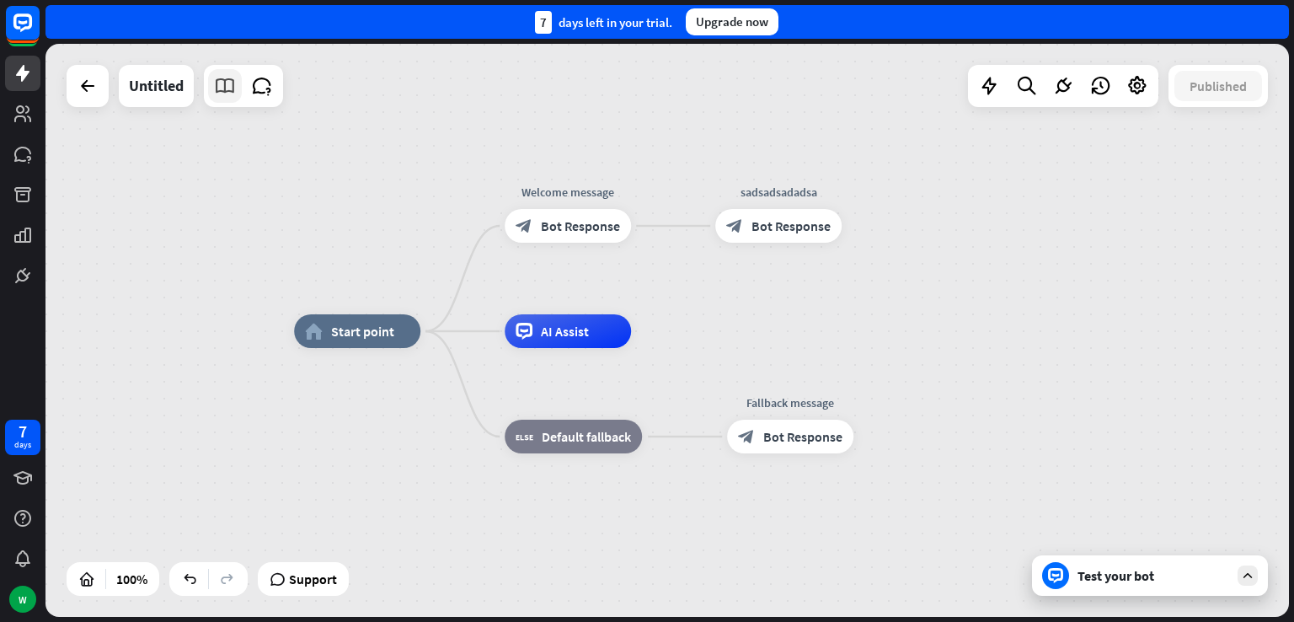
click at [233, 96] on icon at bounding box center [225, 86] width 22 height 22
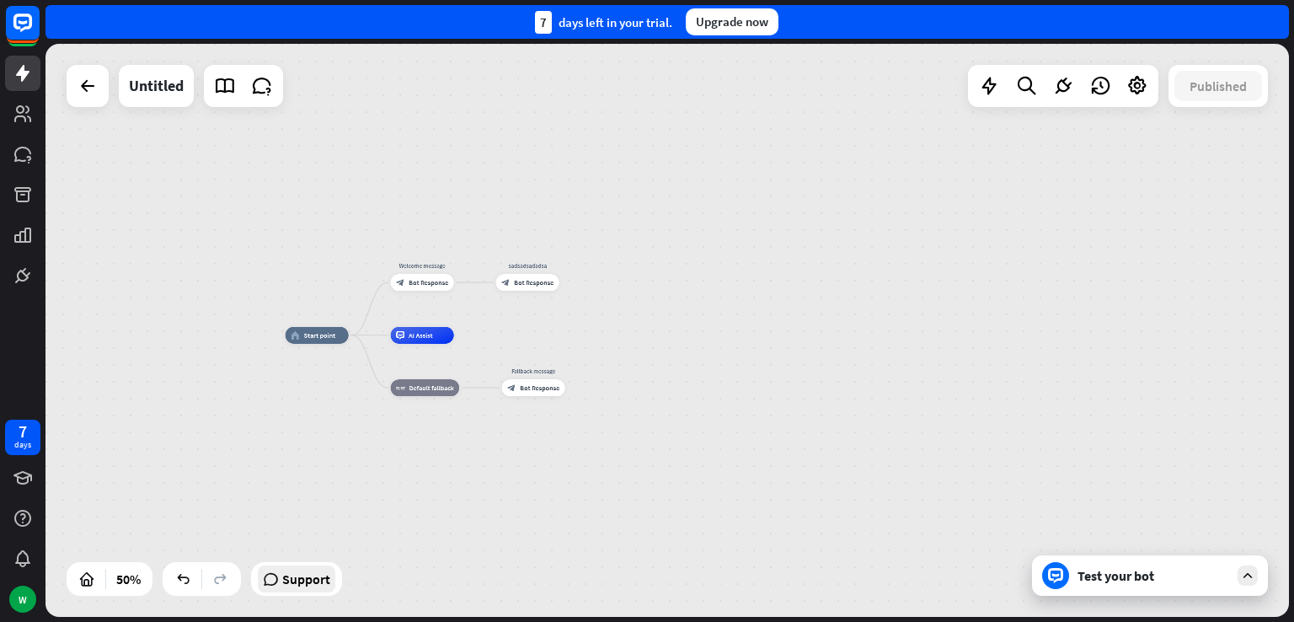
click at [312, 575] on span "Support" at bounding box center [306, 578] width 48 height 27
click at [1058, 89] on icon at bounding box center [1063, 86] width 22 height 22
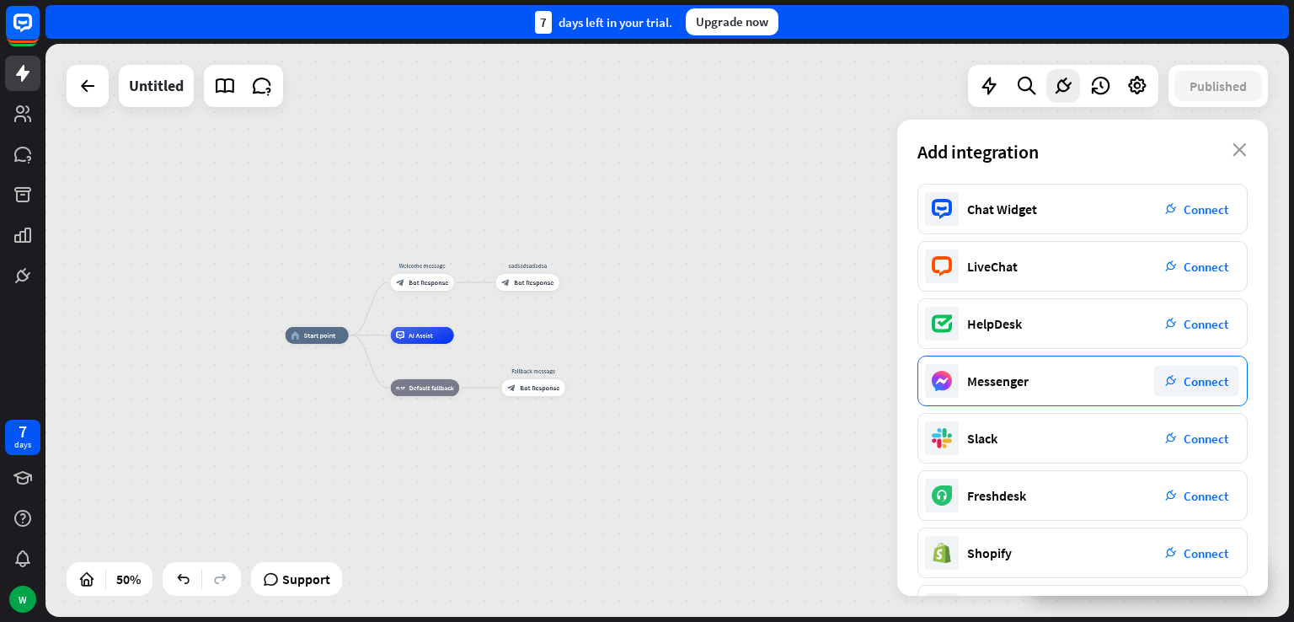
click at [1203, 390] on div "plug_integration Connect" at bounding box center [1196, 381] width 84 height 30
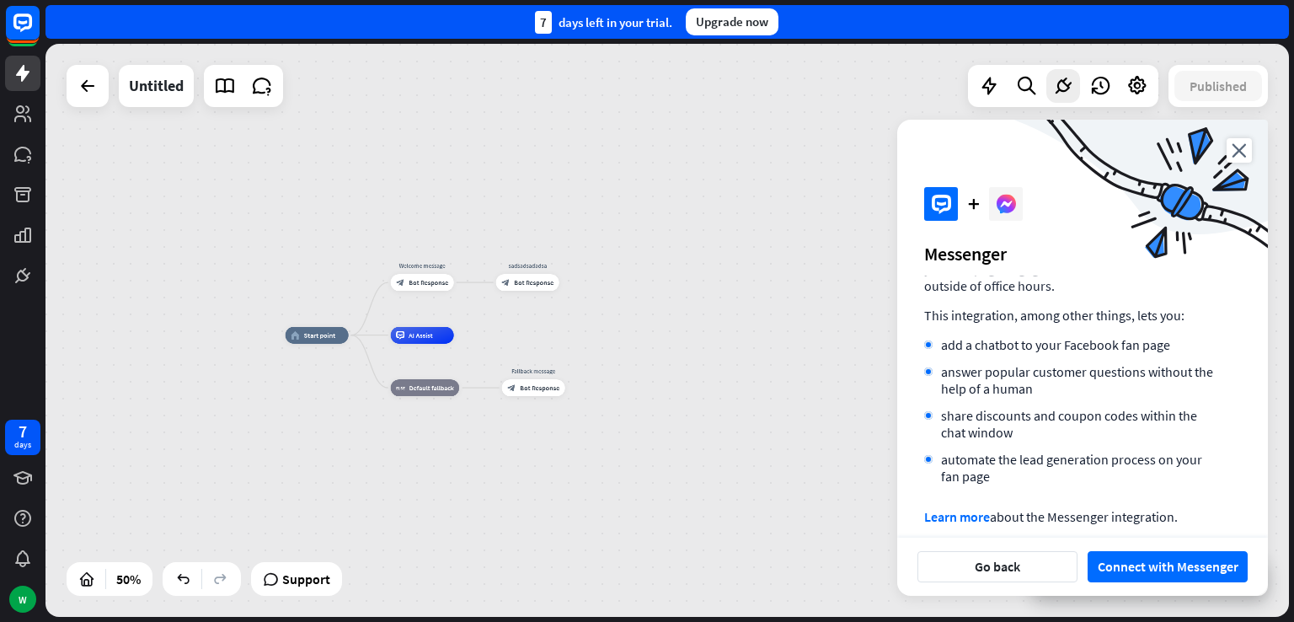
scroll to position [91, 0]
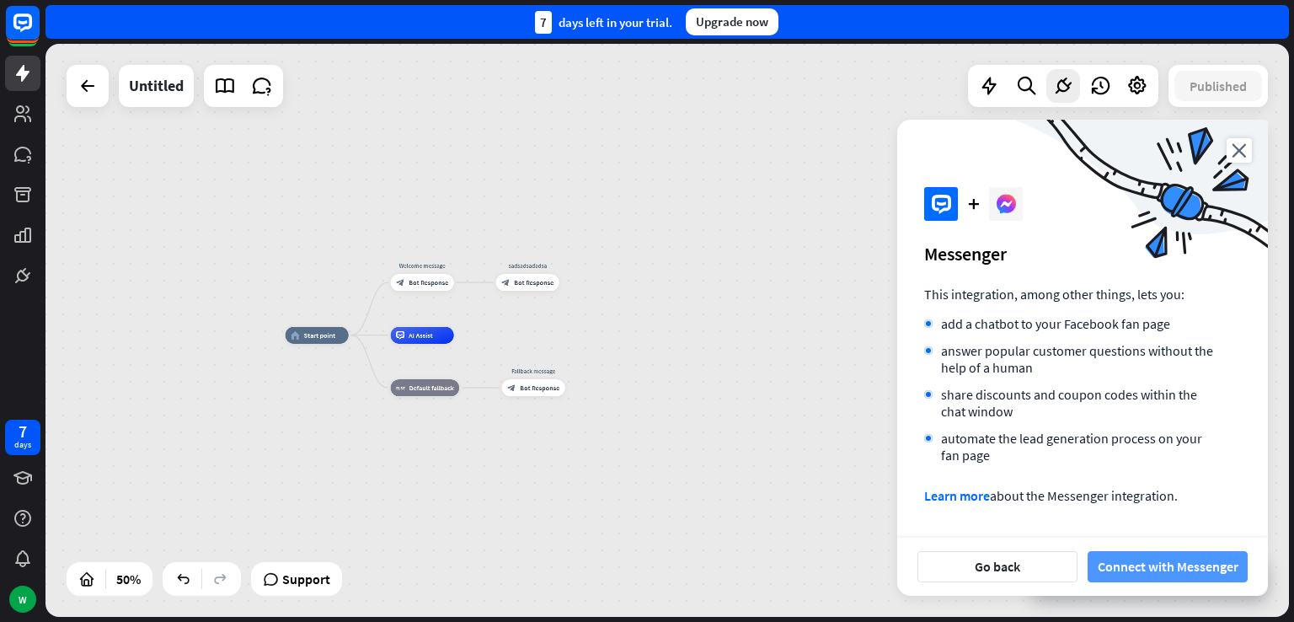
click at [1173, 563] on button "Connect with Messenger" at bounding box center [1167, 566] width 160 height 31
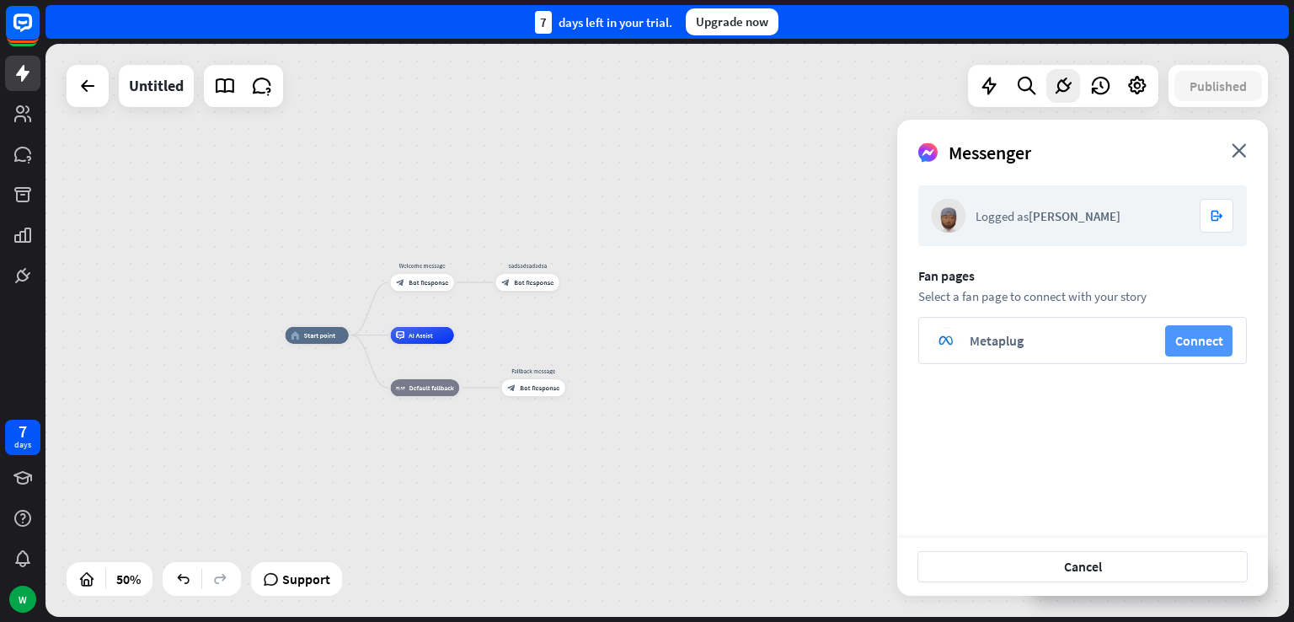
click at [1200, 343] on button "Connect" at bounding box center [1198, 340] width 67 height 31
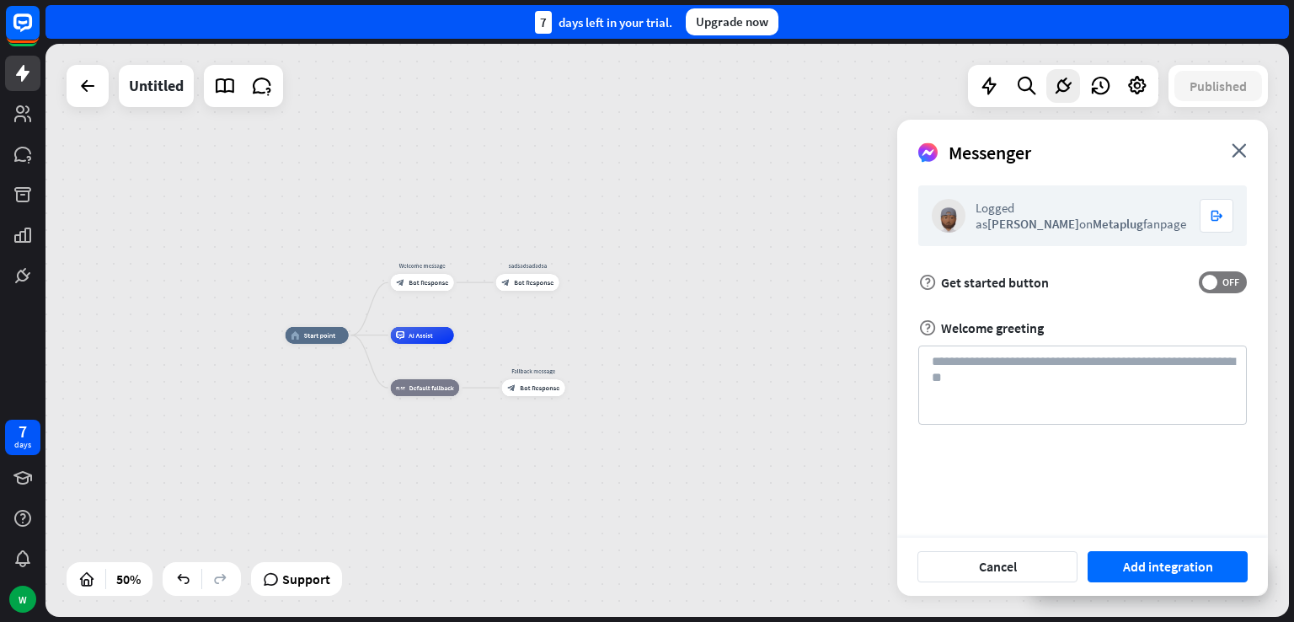
click at [1215, 294] on form "Logged as [PERSON_NAME] on Metaplug fanpage logout help Get started button OFF …" at bounding box center [1082, 304] width 328 height 239
click at [1204, 290] on label "OFF" at bounding box center [1223, 282] width 48 height 22
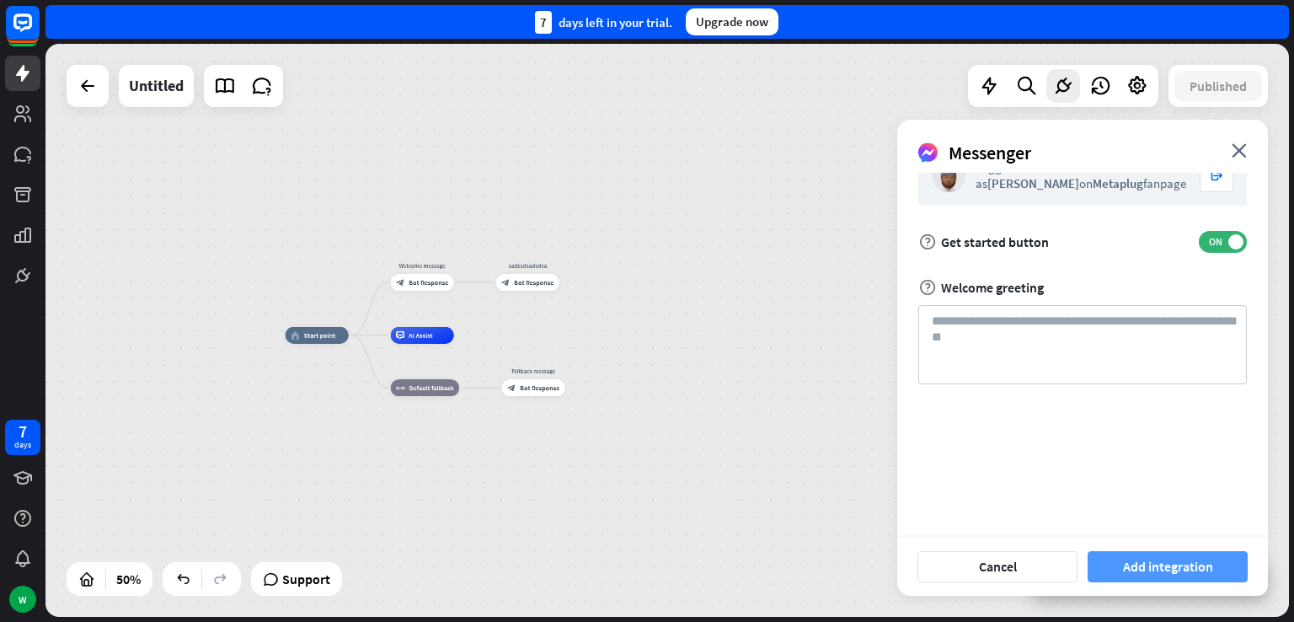
click at [1160, 569] on button "Add integration" at bounding box center [1167, 566] width 160 height 31
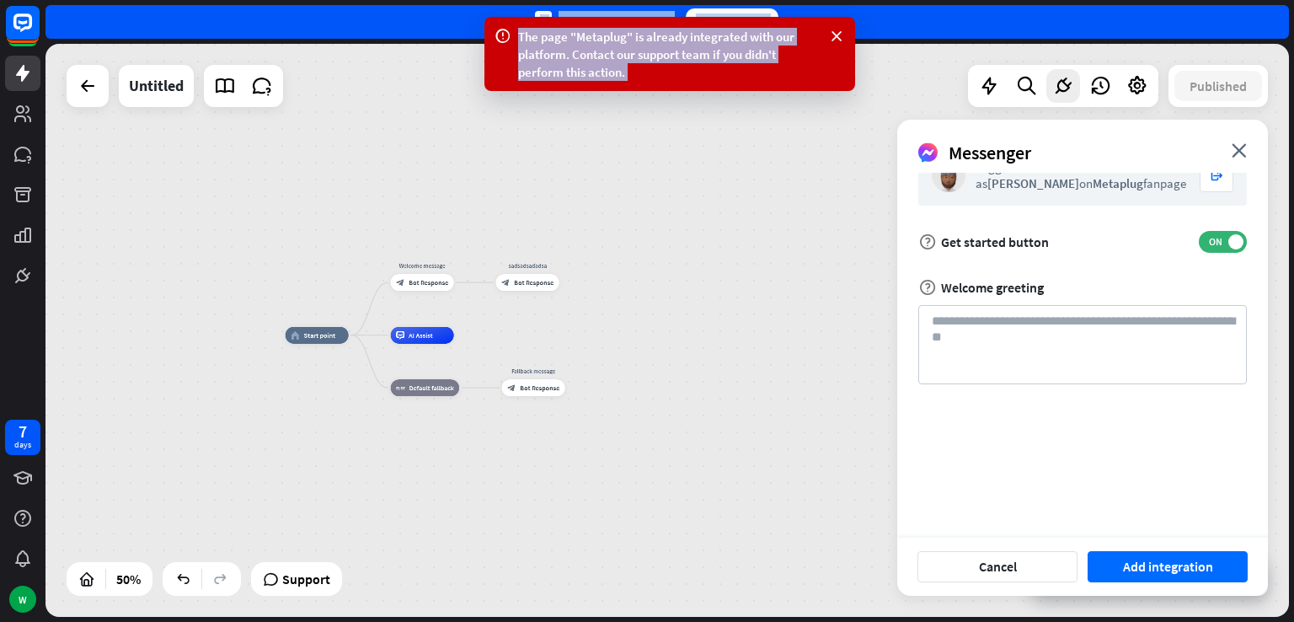
drag, startPoint x: 490, startPoint y: 28, endPoint x: 714, endPoint y: 97, distance: 234.4
click at [714, 97] on div "The page "Metaplug" is already integrated with our platform. Contact our suppor…" at bounding box center [669, 311] width 1248 height 622
copy div "The page "Metaplug" is already integrated with our platform. Contact our suppor…"
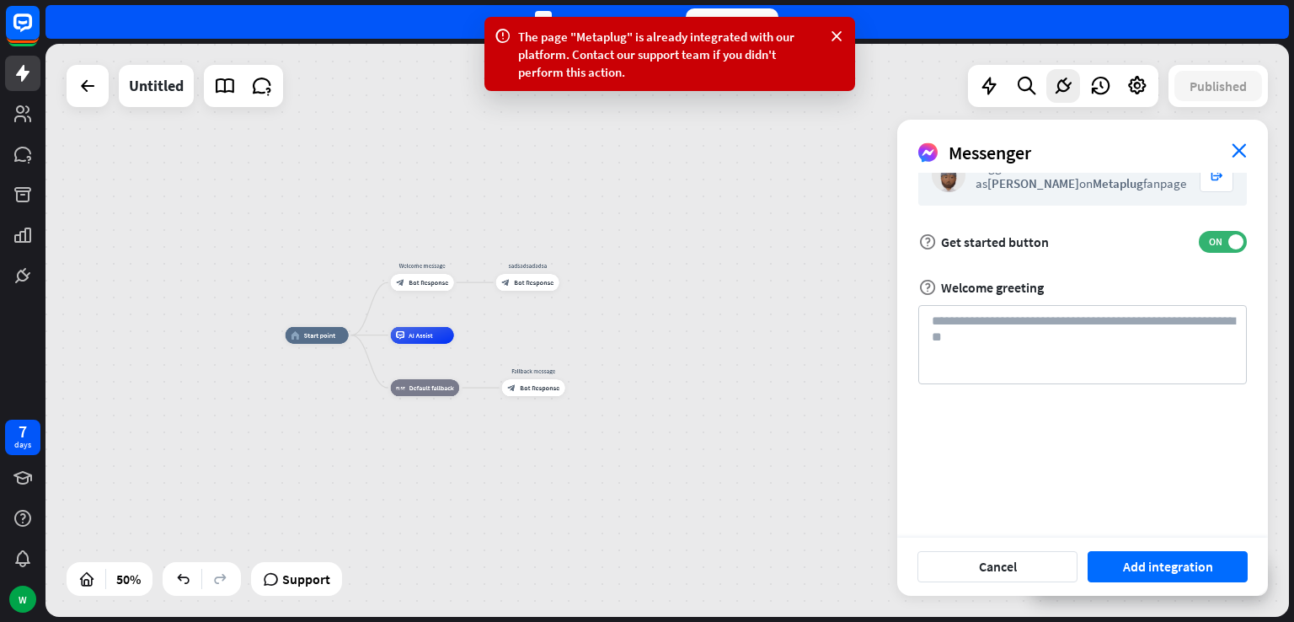
click at [1240, 156] on icon "close" at bounding box center [1238, 150] width 15 height 14
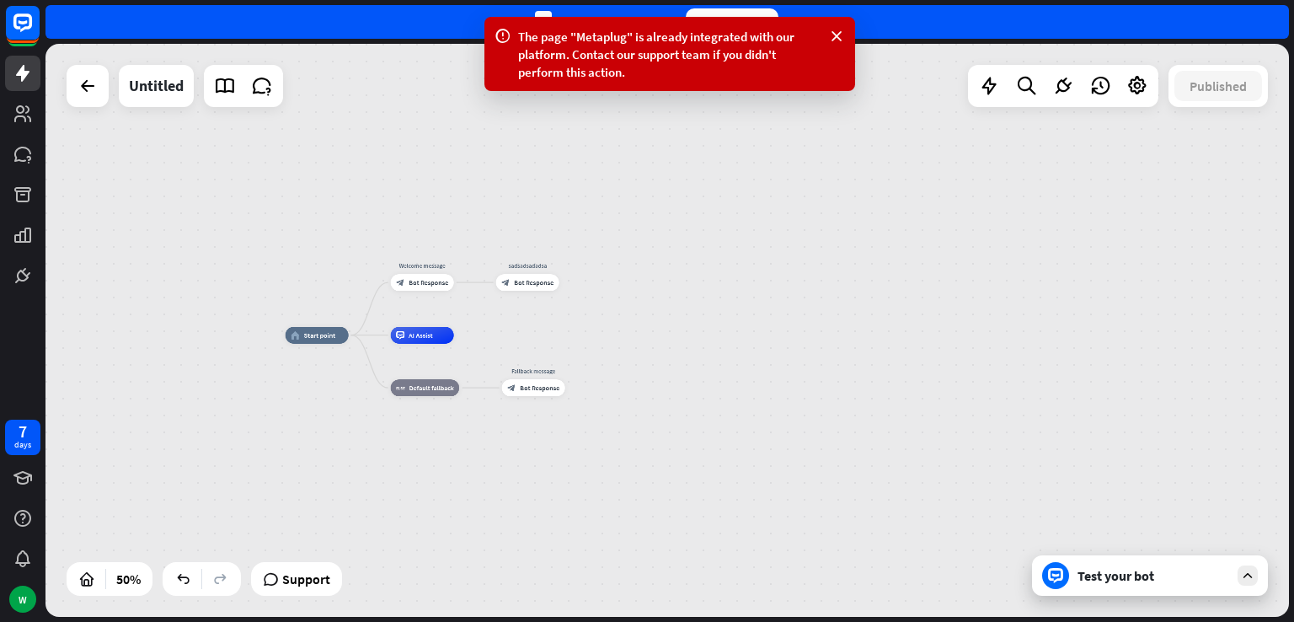
click at [1092, 577] on div "Test your bot" at bounding box center [1153, 575] width 152 height 17
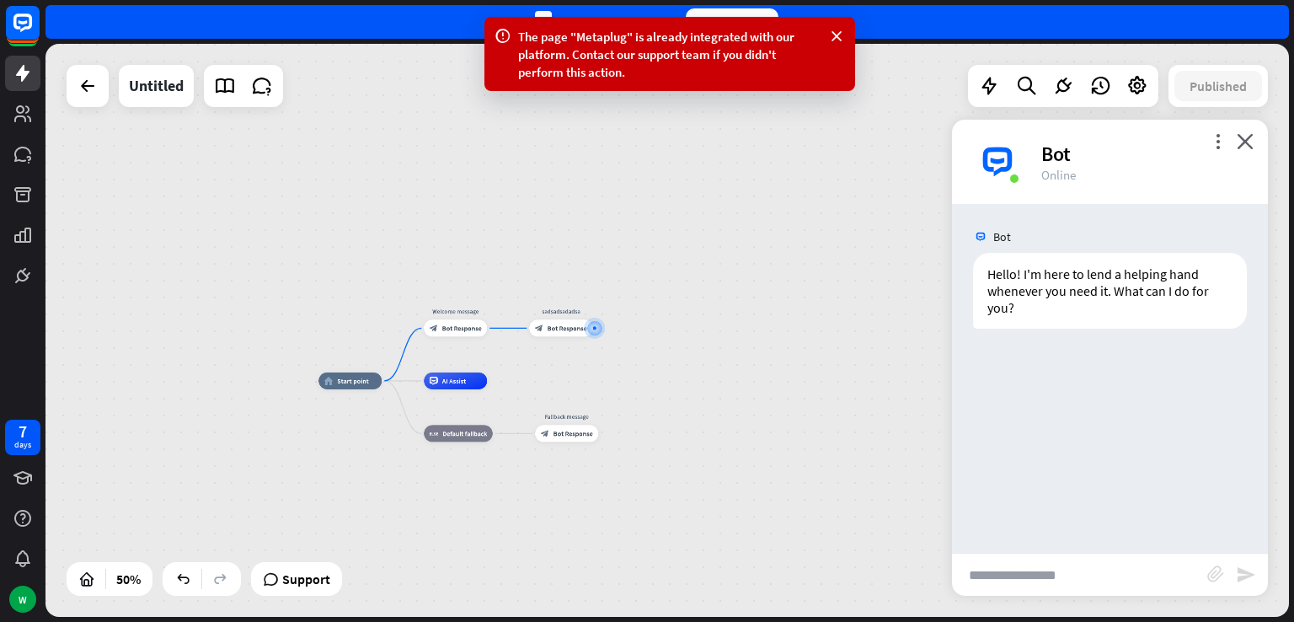
click at [300, 593] on div "Support" at bounding box center [296, 579] width 91 height 34
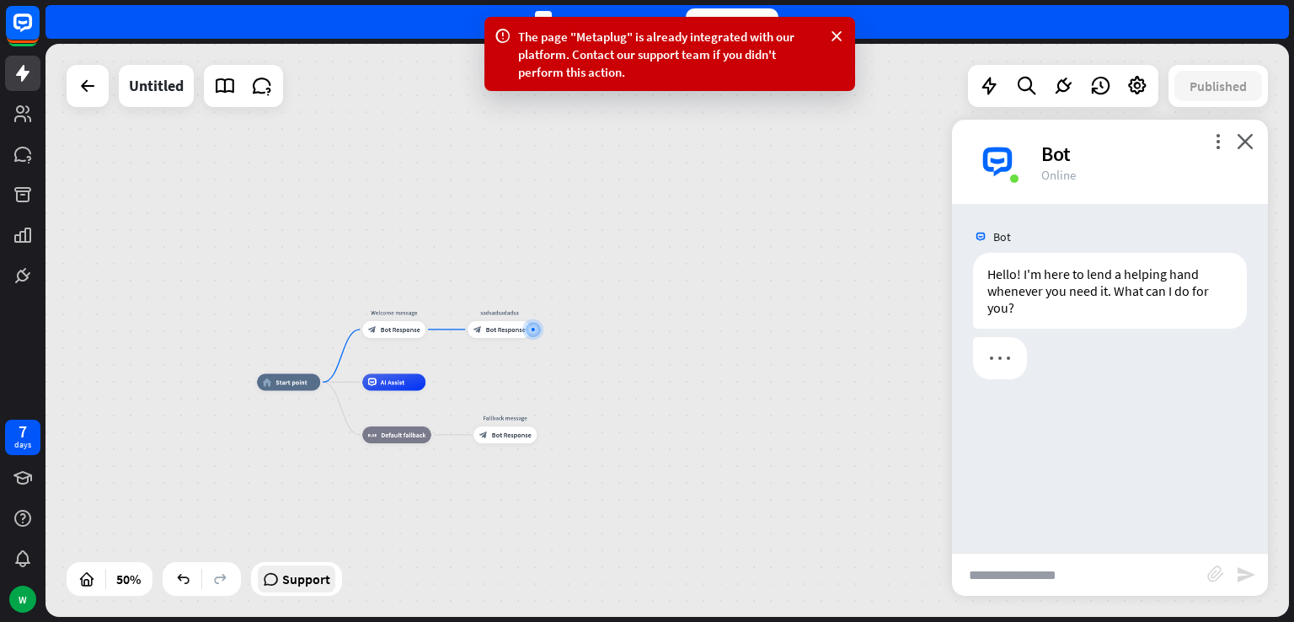
click at [301, 574] on span "Support" at bounding box center [306, 578] width 48 height 27
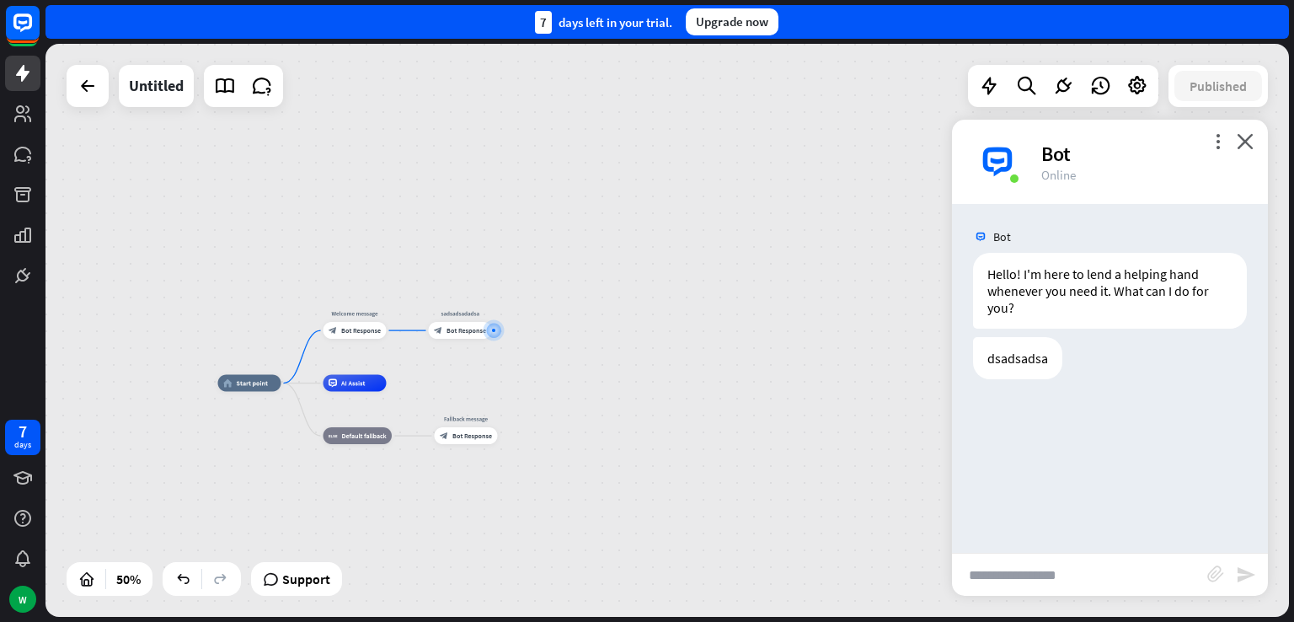
click at [585, 185] on div "home_2 Start point Welcome message block_bot_response Bot Response sadsadsadads…" at bounding box center [666, 330] width 1243 height 573
click at [62, 138] on div "home_2 Start point Welcome message block_bot_response Bot Response sadsadsadads…" at bounding box center [666, 330] width 1243 height 573
click at [1059, 82] on icon at bounding box center [1063, 86] width 22 height 22
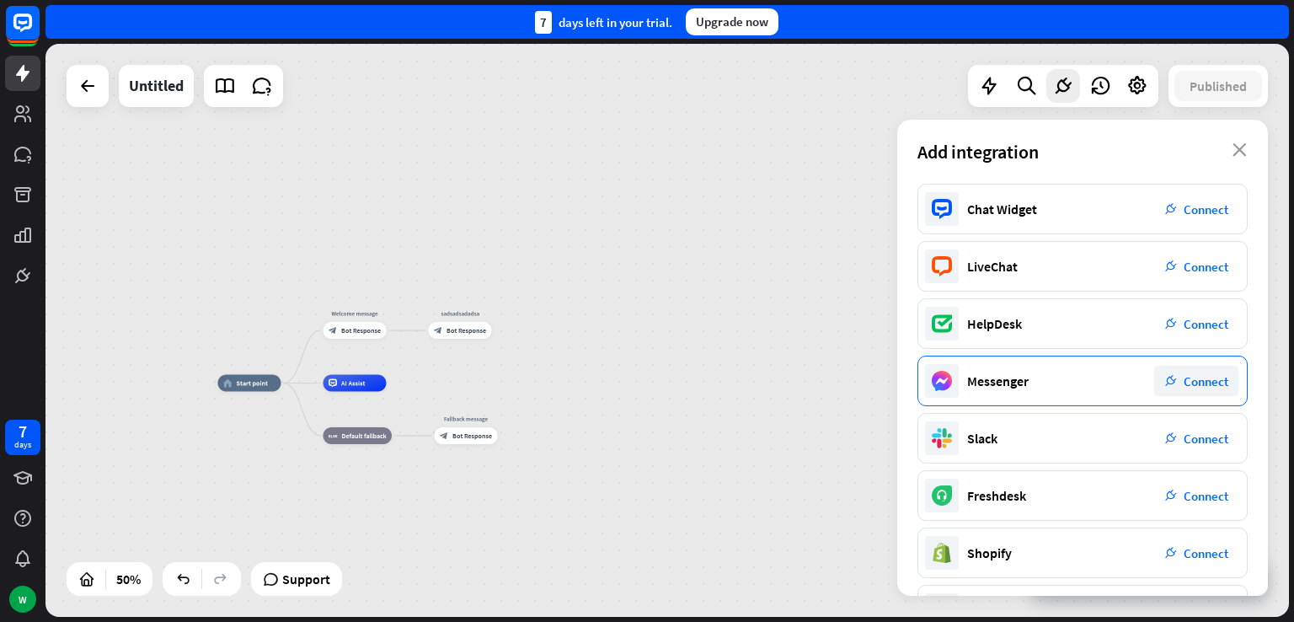
click at [1177, 387] on div "plug_integration Connect" at bounding box center [1196, 381] width 84 height 30
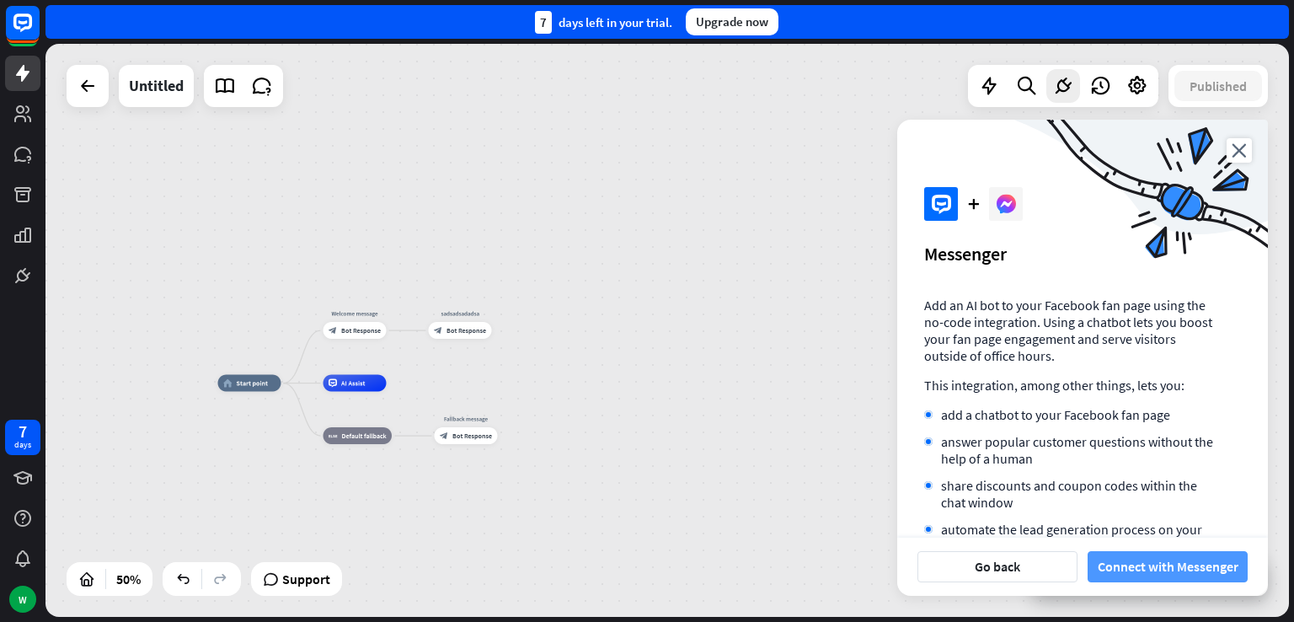
click at [1156, 571] on button "Connect with Messenger" at bounding box center [1167, 566] width 160 height 31
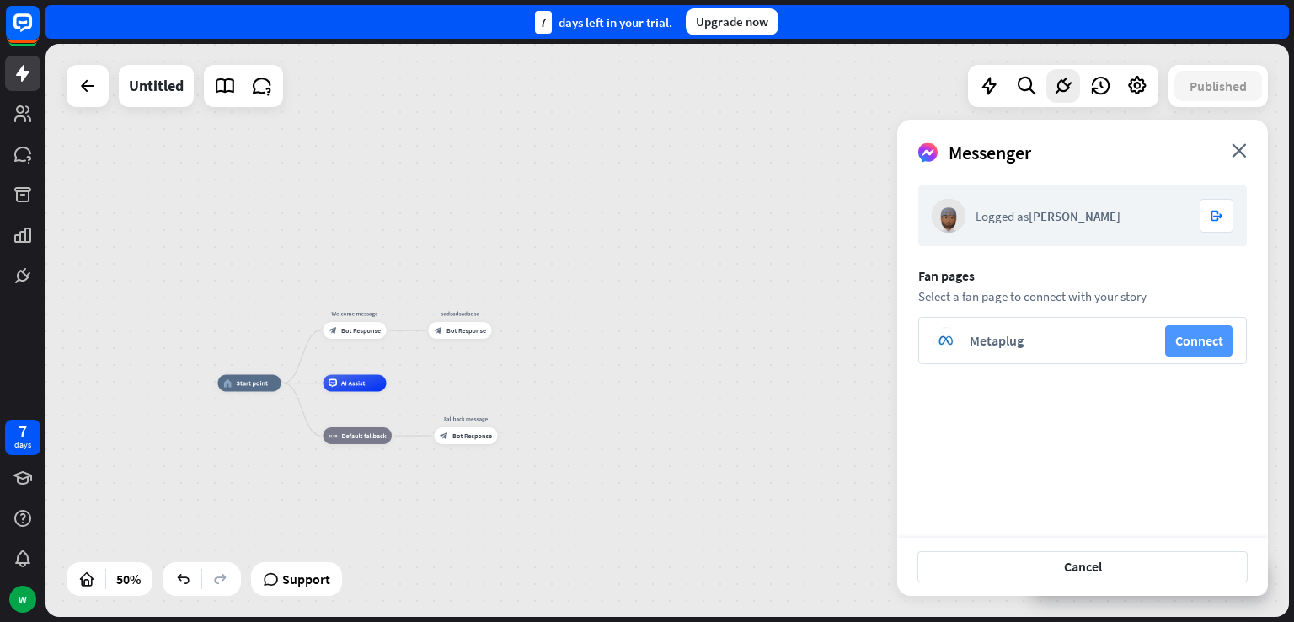
click at [1197, 338] on button "Connect" at bounding box center [1198, 340] width 67 height 31
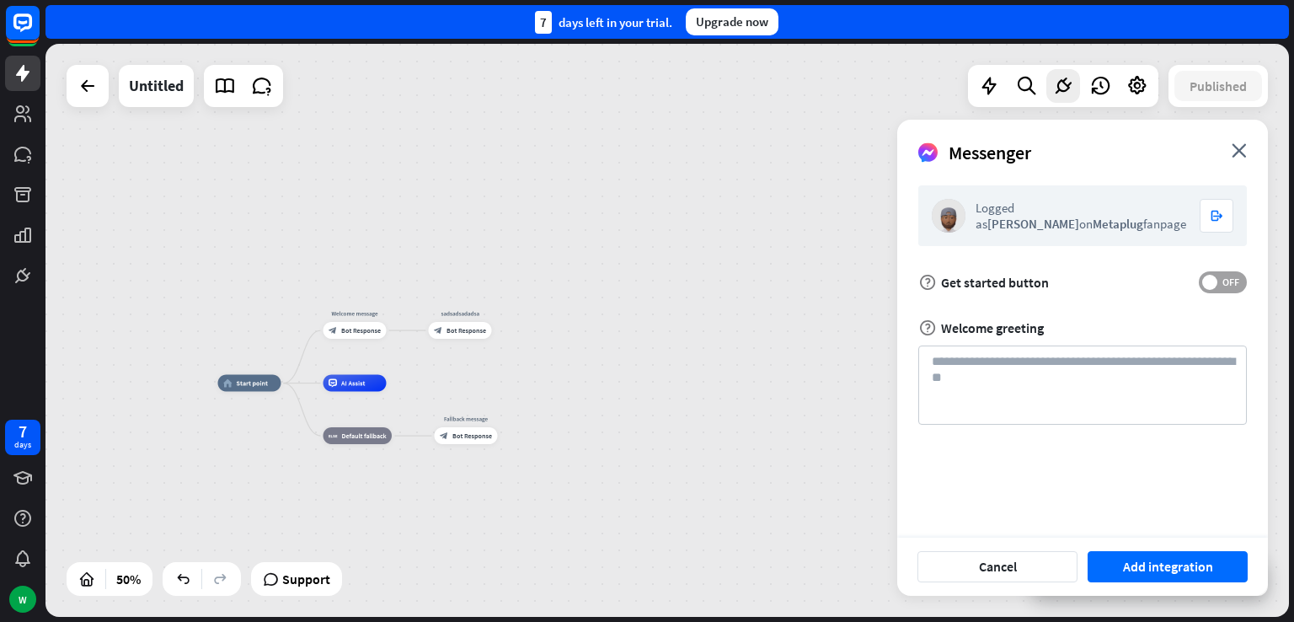
click at [1209, 277] on span at bounding box center [1209, 282] width 15 height 15
click at [1176, 563] on button "Add integration" at bounding box center [1167, 566] width 160 height 31
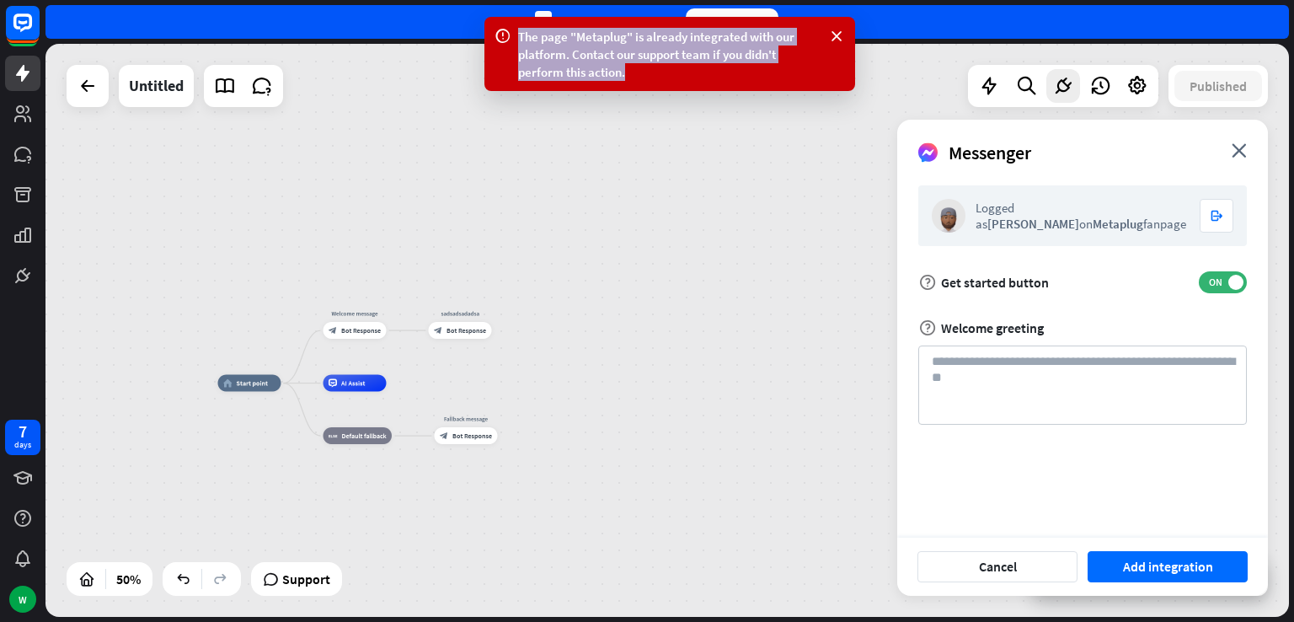
drag, startPoint x: 631, startPoint y: 70, endPoint x: 490, endPoint y: 27, distance: 147.1
click at [490, 27] on div "The page "Metaplug" is already integrated with our platform. Contact our suppor…" at bounding box center [669, 54] width 371 height 74
copy div "The page "Metaplug" is already integrated with our platform. Contact our suppor…"
click at [303, 577] on span "Support" at bounding box center [306, 578] width 48 height 27
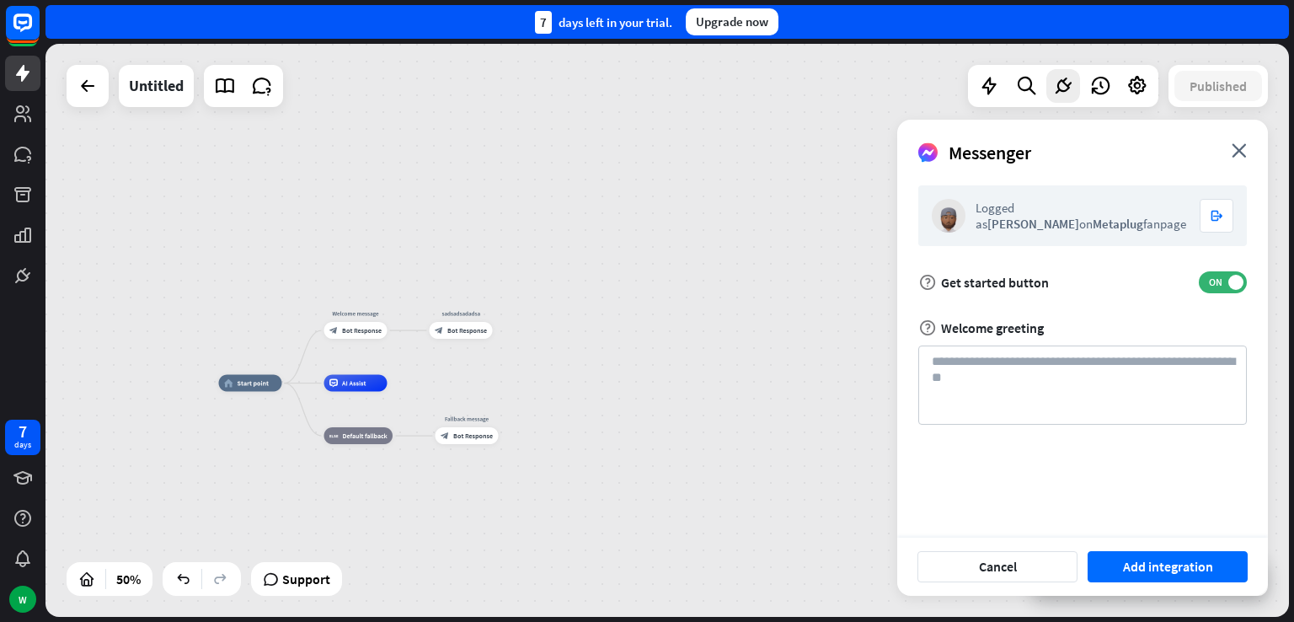
click at [723, 189] on div "home_2 Start point Welcome message block_bot_response Bot Response sadsadsadads…" at bounding box center [666, 330] width 1243 height 573
click at [1166, 568] on button "Add integration" at bounding box center [1167, 566] width 160 height 31
click at [310, 584] on span "Support" at bounding box center [306, 578] width 48 height 27
click at [588, 227] on div "home_2 Start point Welcome message block_bot_response Bot Response sadsadsadads…" at bounding box center [666, 330] width 1243 height 573
